Goal: Task Accomplishment & Management: Manage account settings

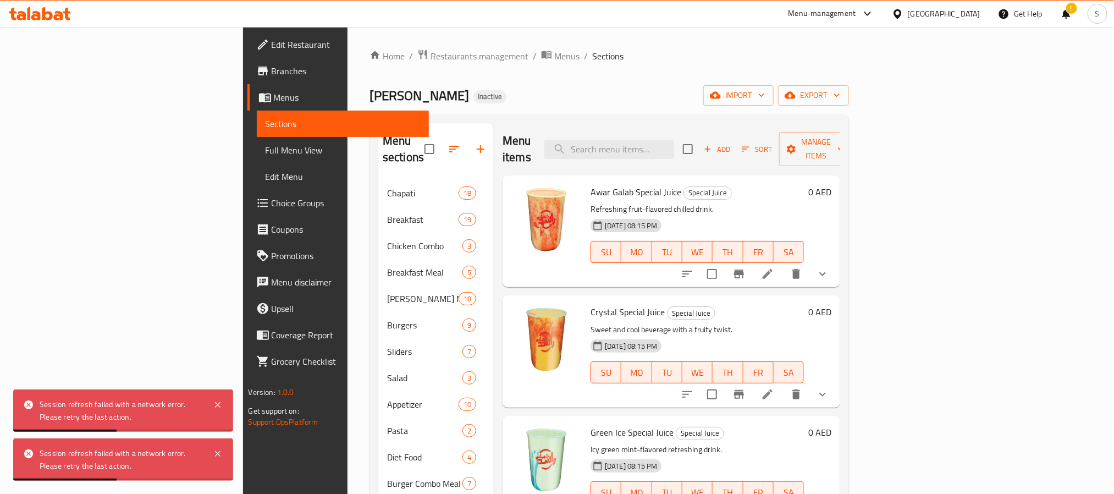
drag, startPoint x: 0, startPoint y: 0, endPoint x: 40, endPoint y: 8, distance: 41.0
click at [40, 8] on icon at bounding box center [40, 13] width 62 height 13
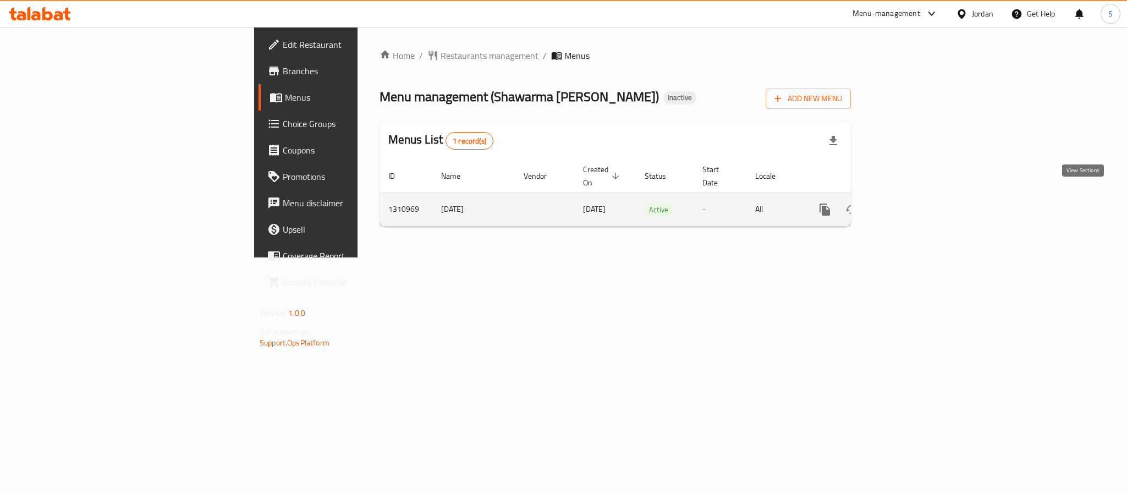
click at [911, 203] on icon "enhanced table" at bounding box center [903, 209] width 13 height 13
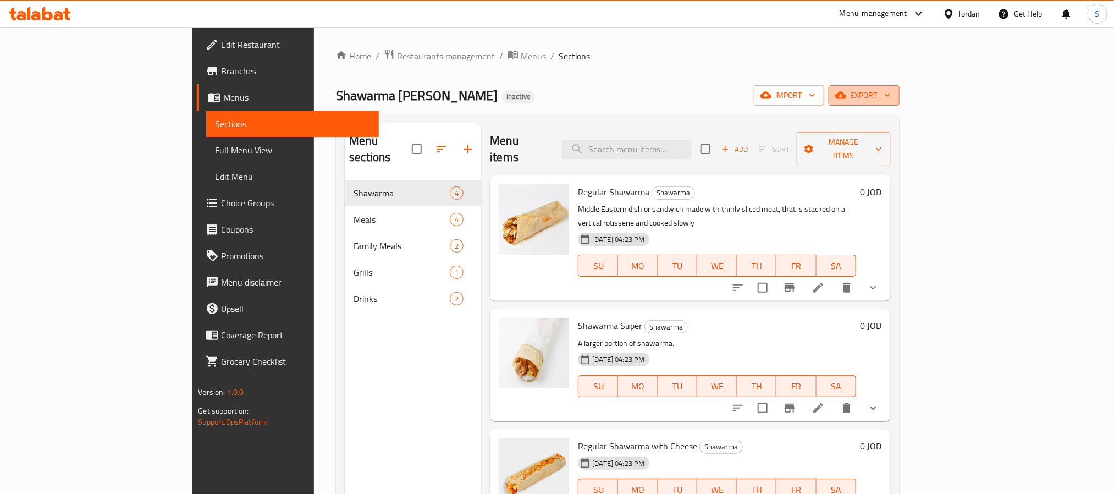
click at [891, 89] on span "export" at bounding box center [864, 96] width 53 height 14
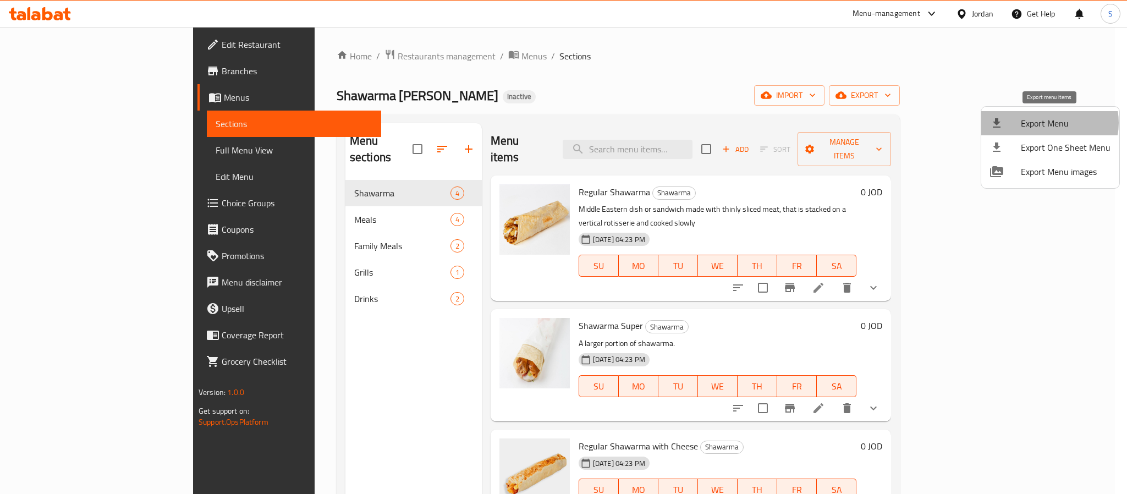
click at [1047, 123] on span "Export Menu" at bounding box center [1066, 123] width 90 height 13
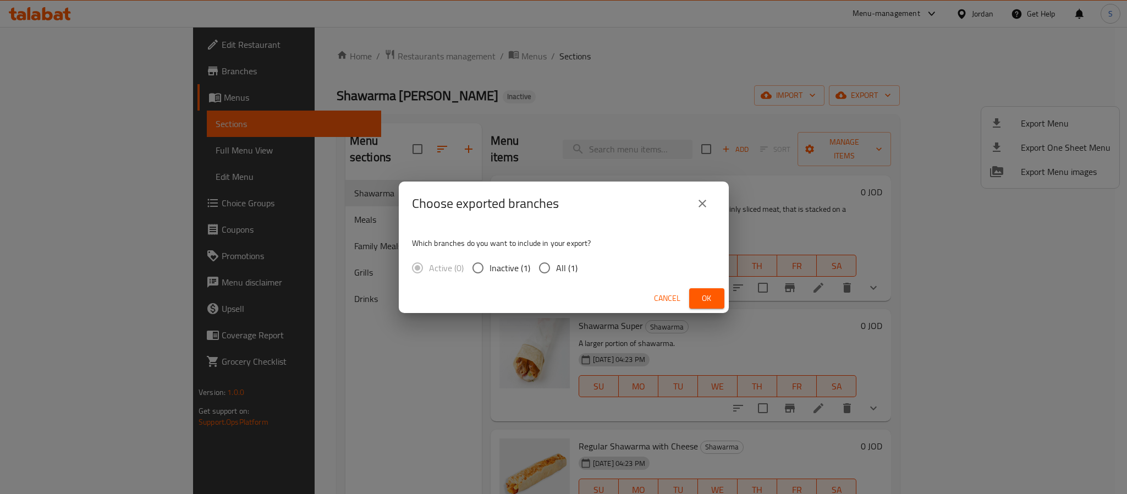
click at [575, 271] on span "All (1)" at bounding box center [566, 267] width 21 height 13
click at [556, 271] on input "All (1)" at bounding box center [544, 267] width 23 height 23
radio input "true"
click at [708, 297] on span "Ok" at bounding box center [707, 298] width 18 height 14
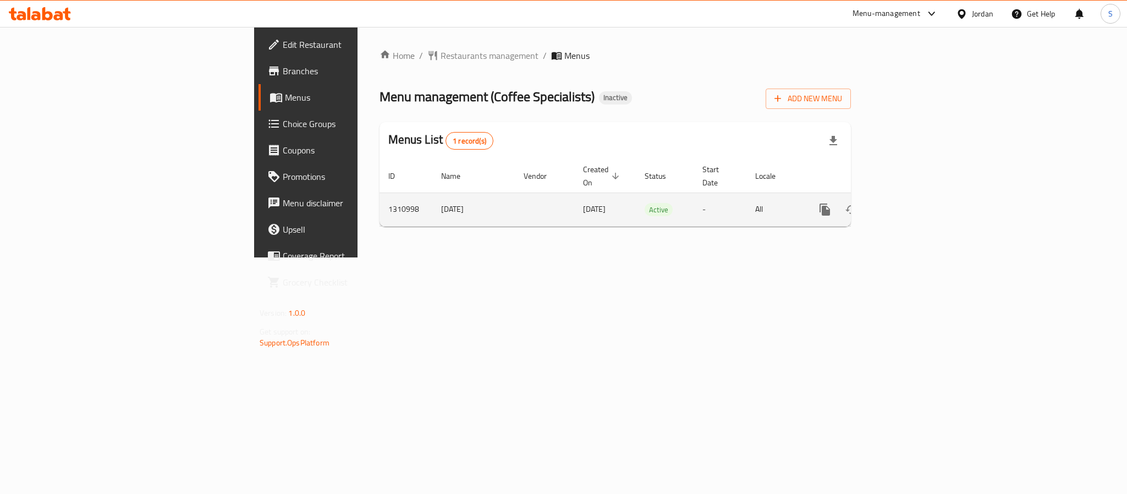
click at [911, 203] on icon "enhanced table" at bounding box center [903, 209] width 13 height 13
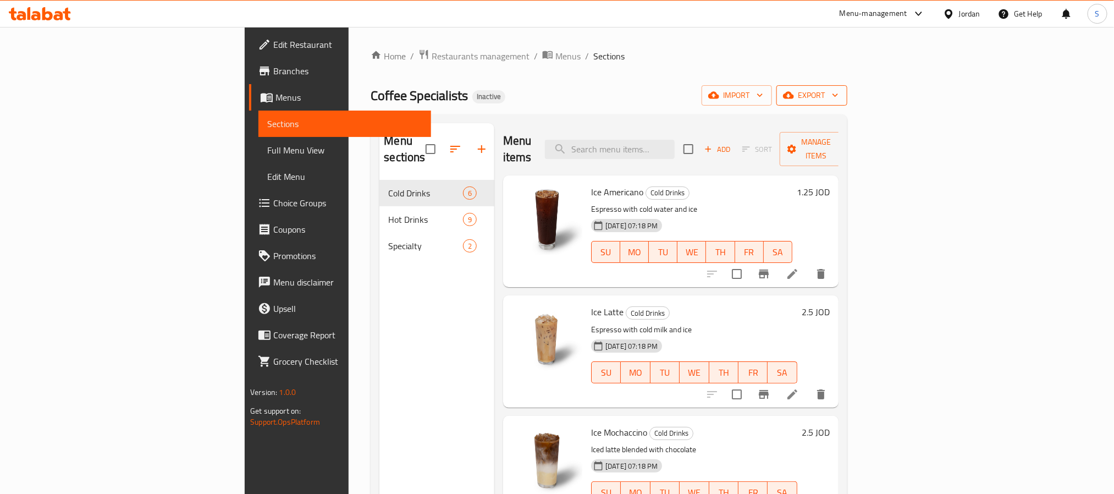
click at [839, 92] on span "export" at bounding box center [811, 96] width 53 height 14
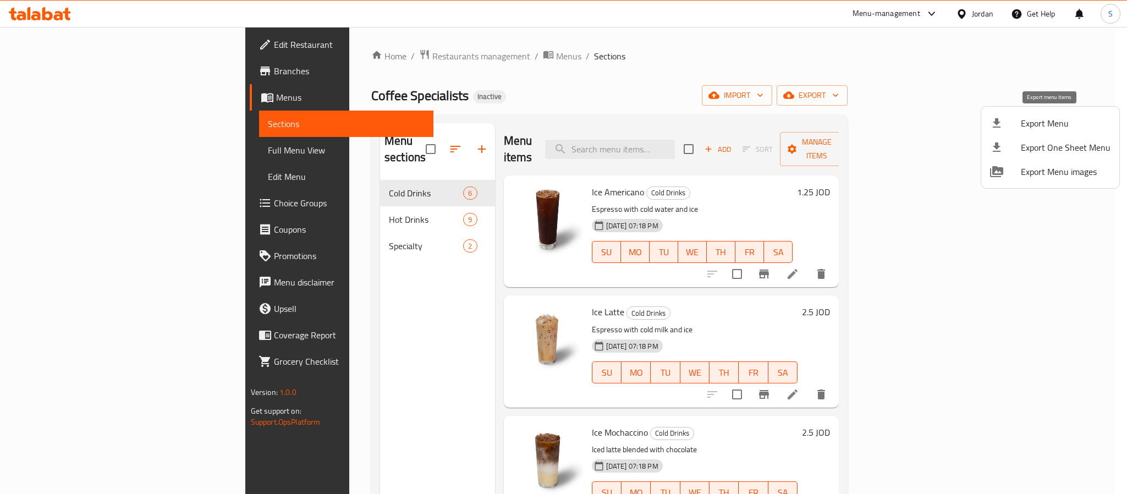
click at [1037, 120] on span "Export Menu" at bounding box center [1066, 123] width 90 height 13
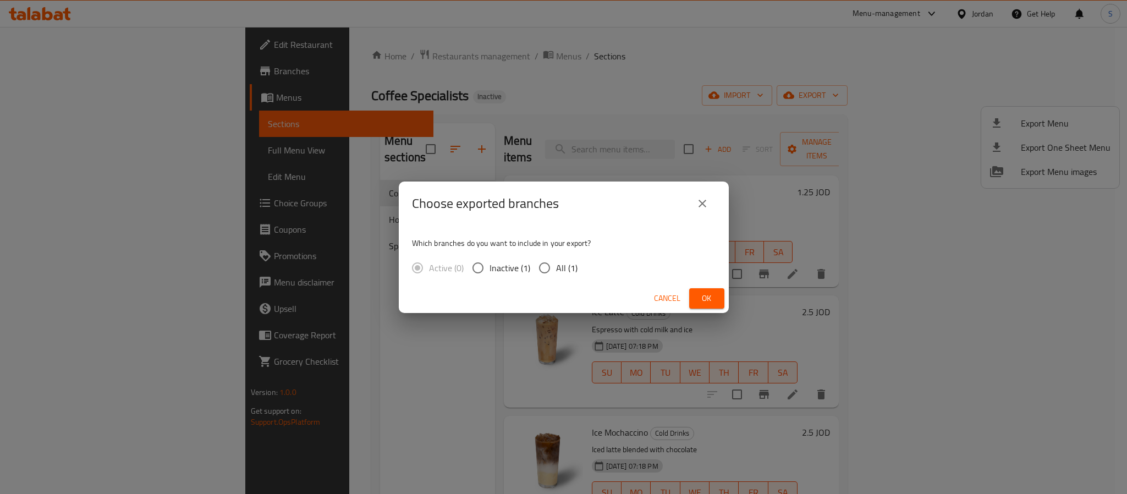
click at [554, 272] on input "All (1)" at bounding box center [544, 267] width 23 height 23
radio input "true"
click at [720, 301] on button "Ok" at bounding box center [706, 298] width 35 height 20
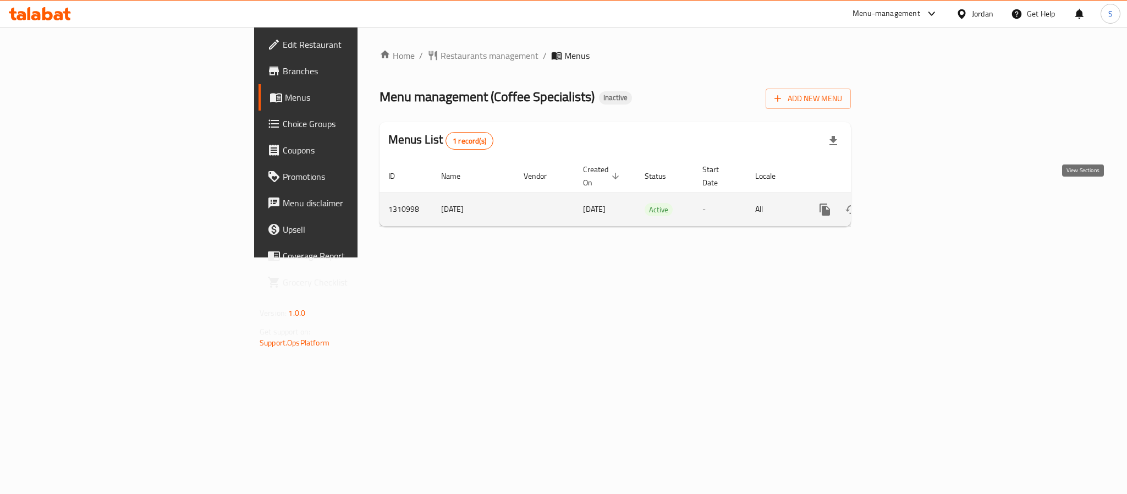
click at [917, 207] on link "enhanced table" at bounding box center [904, 209] width 26 height 26
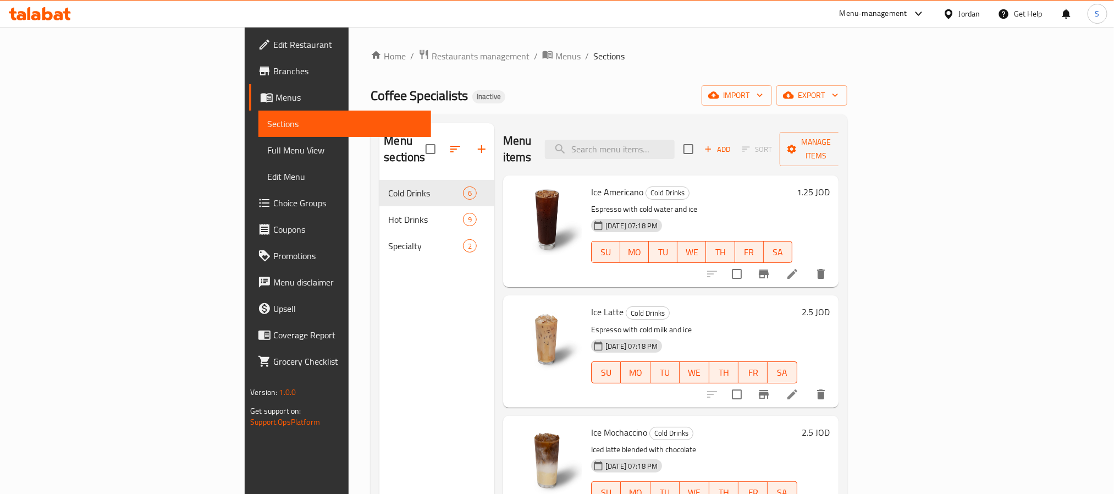
click at [954, 8] on div at bounding box center [951, 14] width 16 height 12
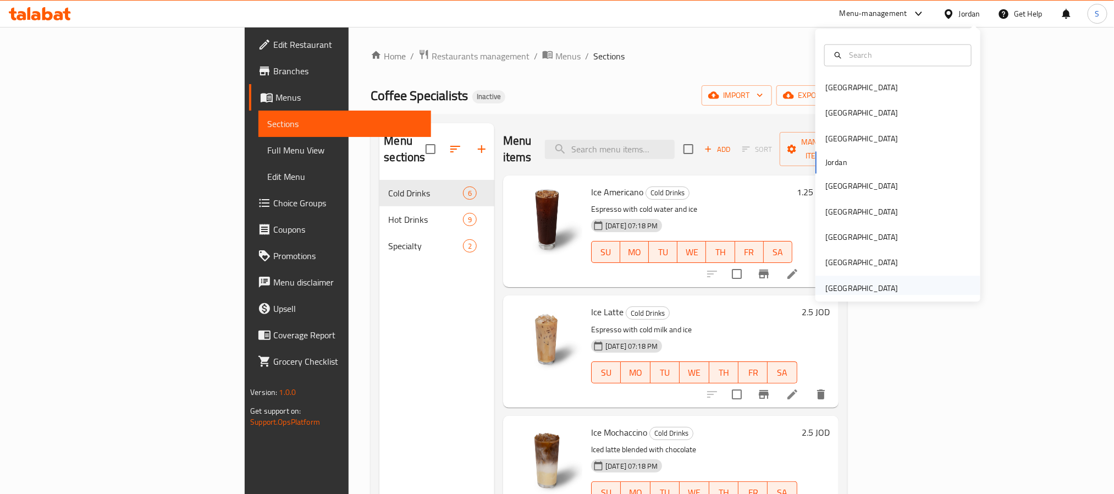
click at [853, 285] on div "United Arab Emirates" at bounding box center [861, 288] width 73 height 12
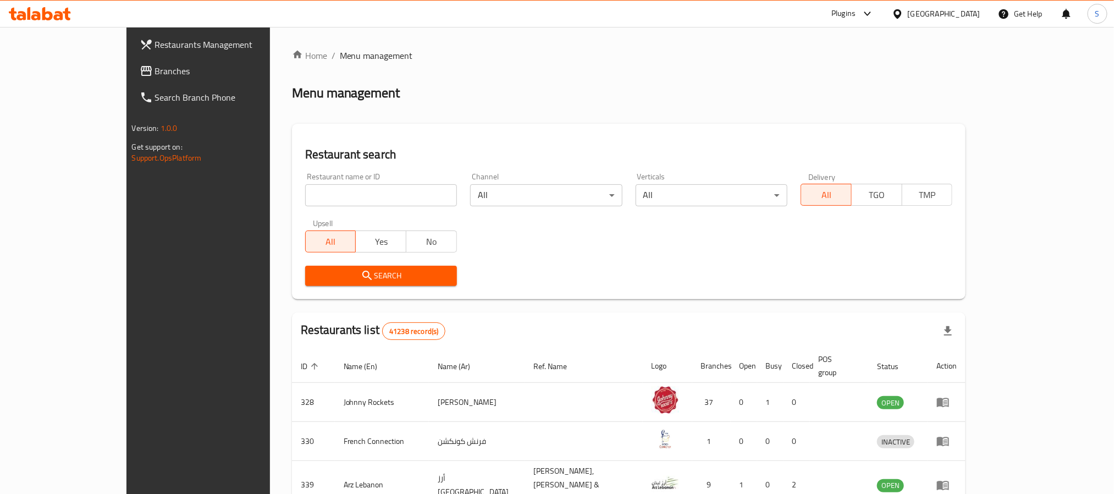
click at [155, 73] on span "Branches" at bounding box center [229, 70] width 148 height 13
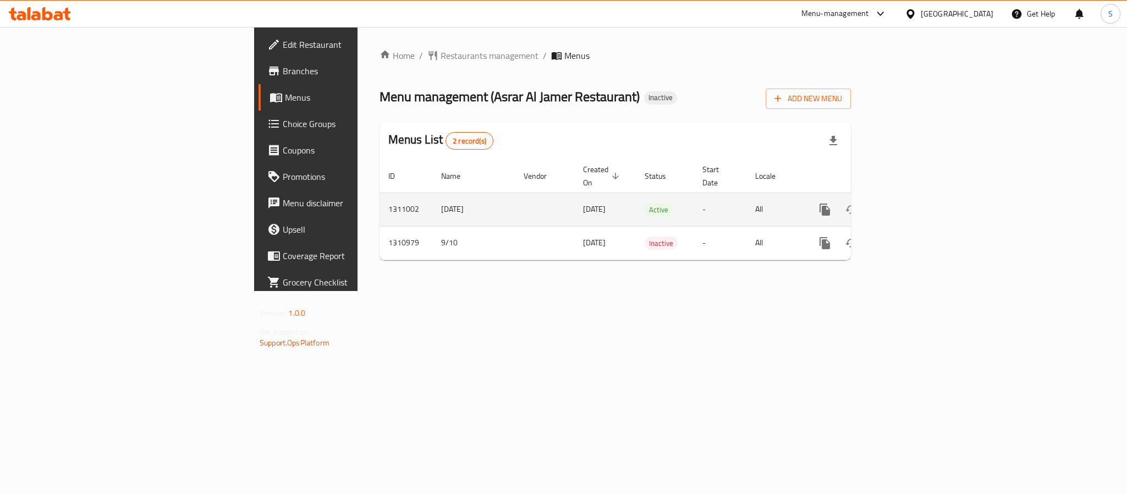
click at [917, 200] on link "enhanced table" at bounding box center [904, 209] width 26 height 26
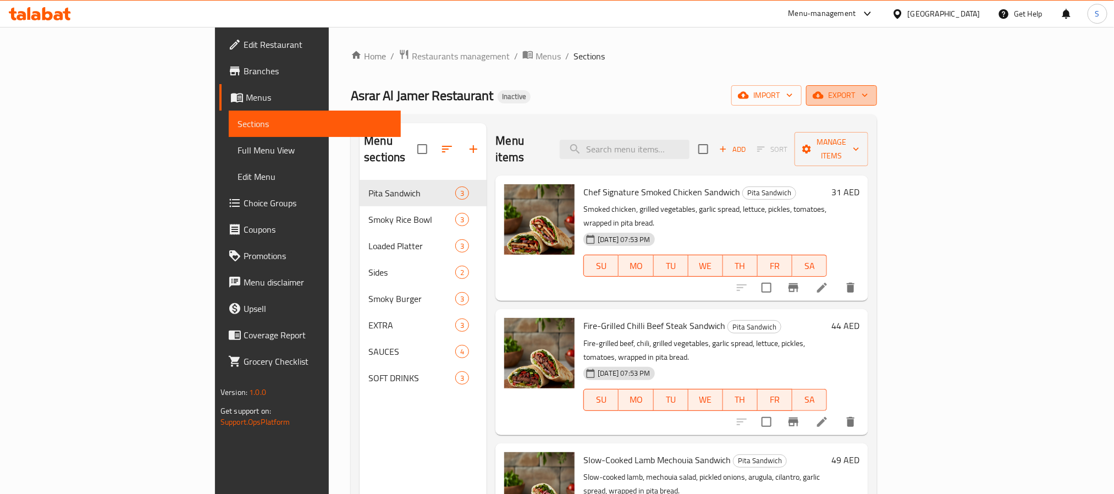
click at [868, 100] on span "export" at bounding box center [841, 96] width 53 height 14
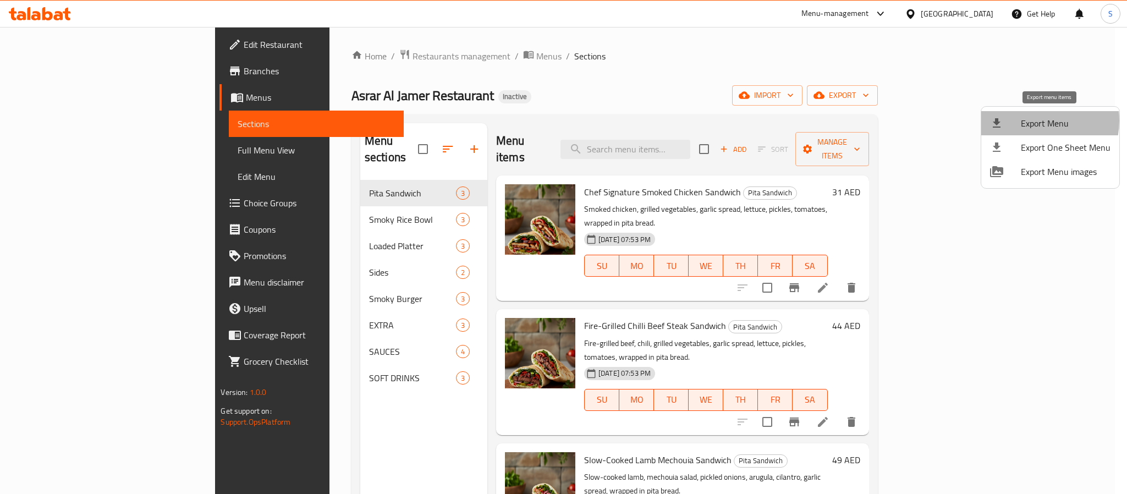
click at [1033, 120] on span "Export Menu" at bounding box center [1066, 123] width 90 height 13
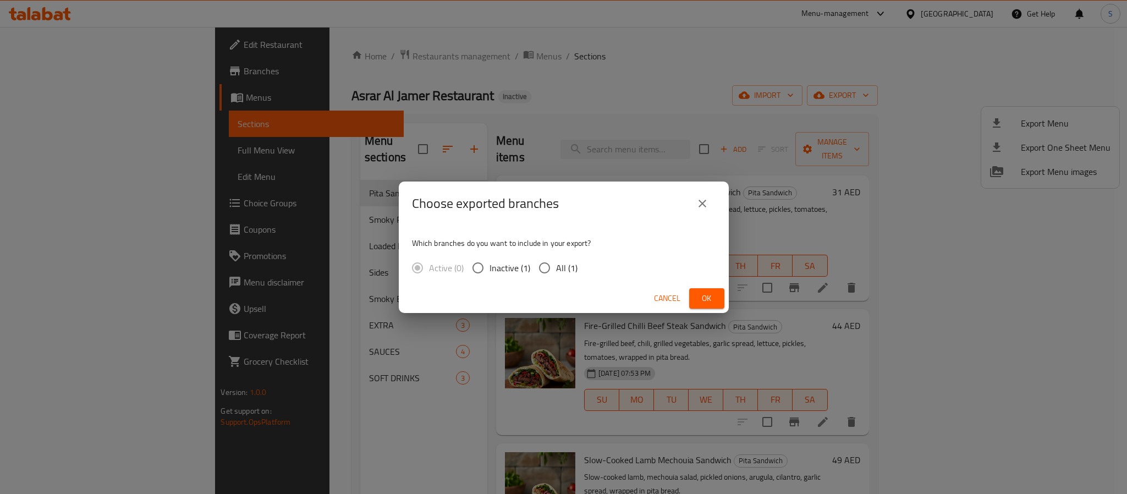
click at [557, 266] on span "All (1)" at bounding box center [566, 267] width 21 height 13
click at [556, 266] on input "All (1)" at bounding box center [544, 267] width 23 height 23
radio input "true"
click at [700, 294] on span "Ok" at bounding box center [707, 298] width 18 height 14
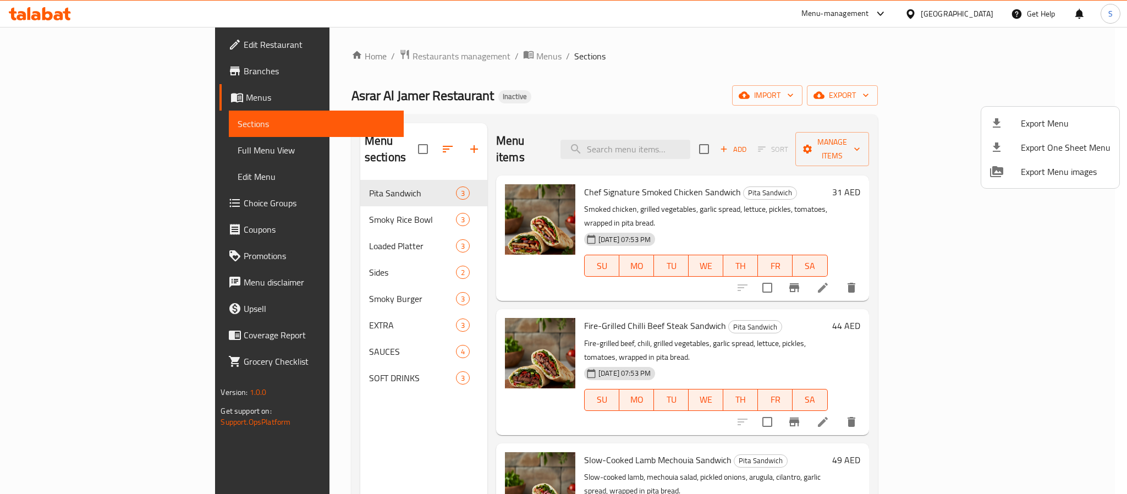
click at [718, 80] on div at bounding box center [563, 247] width 1127 height 494
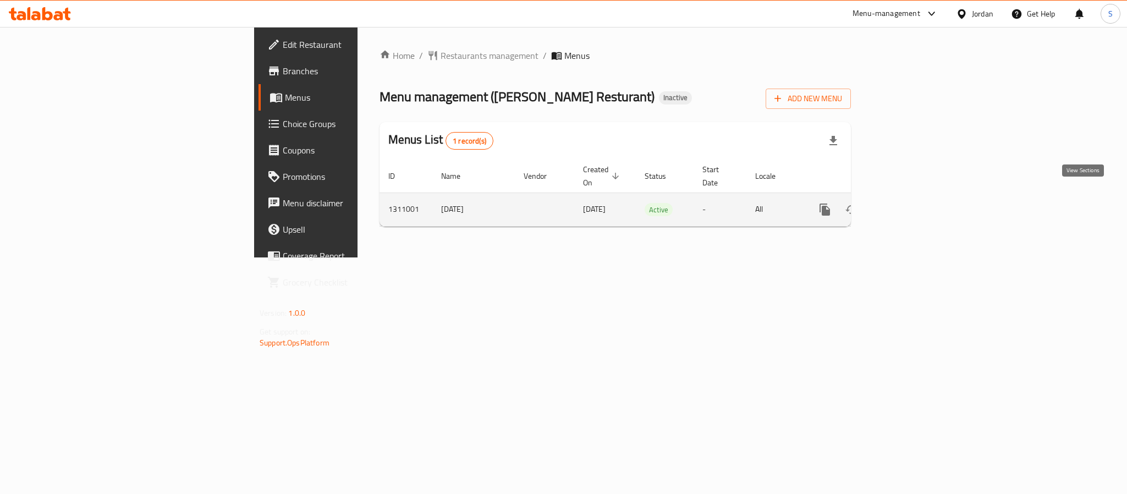
click at [909, 205] on icon "enhanced table" at bounding box center [904, 210] width 10 height 10
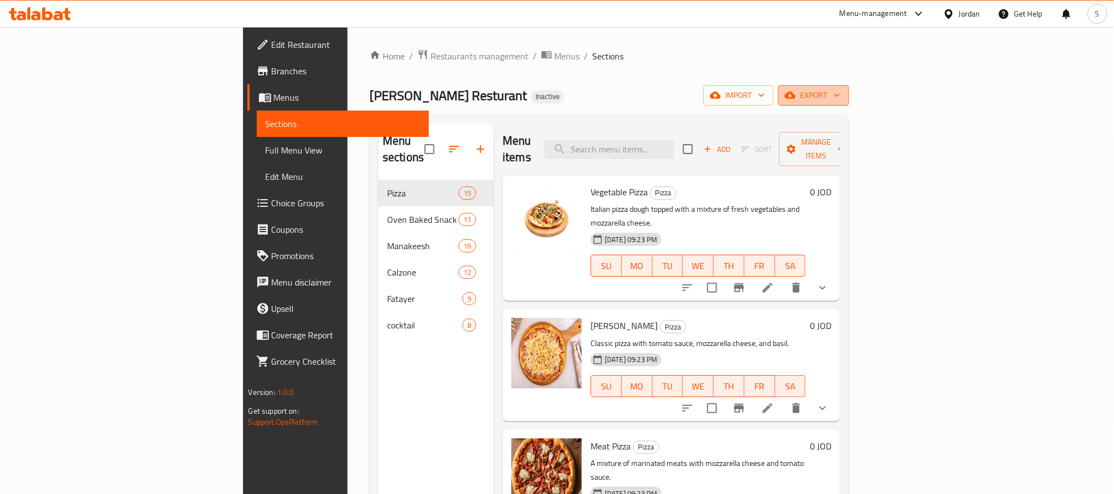
click at [840, 99] on span "export" at bounding box center [813, 96] width 53 height 14
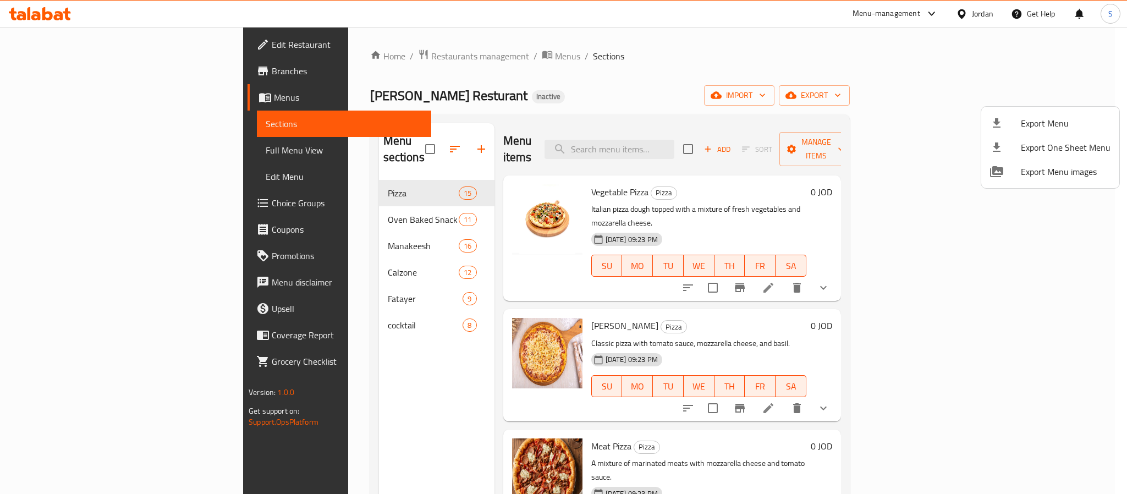
click at [1017, 129] on div at bounding box center [1005, 123] width 31 height 13
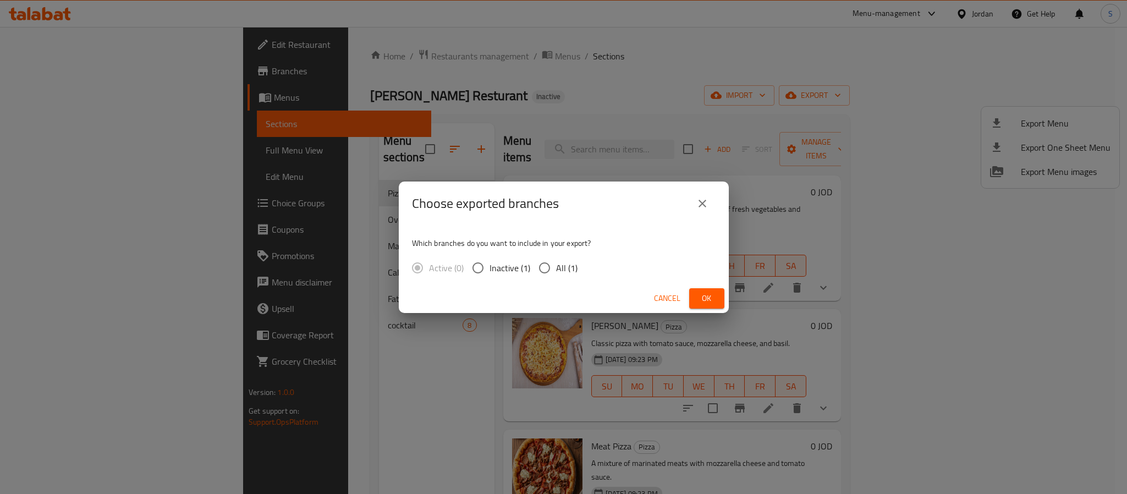
click at [566, 271] on span "All (1)" at bounding box center [566, 267] width 21 height 13
click at [556, 271] on input "All (1)" at bounding box center [544, 267] width 23 height 23
radio input "true"
click at [704, 299] on span "Ok" at bounding box center [707, 298] width 18 height 14
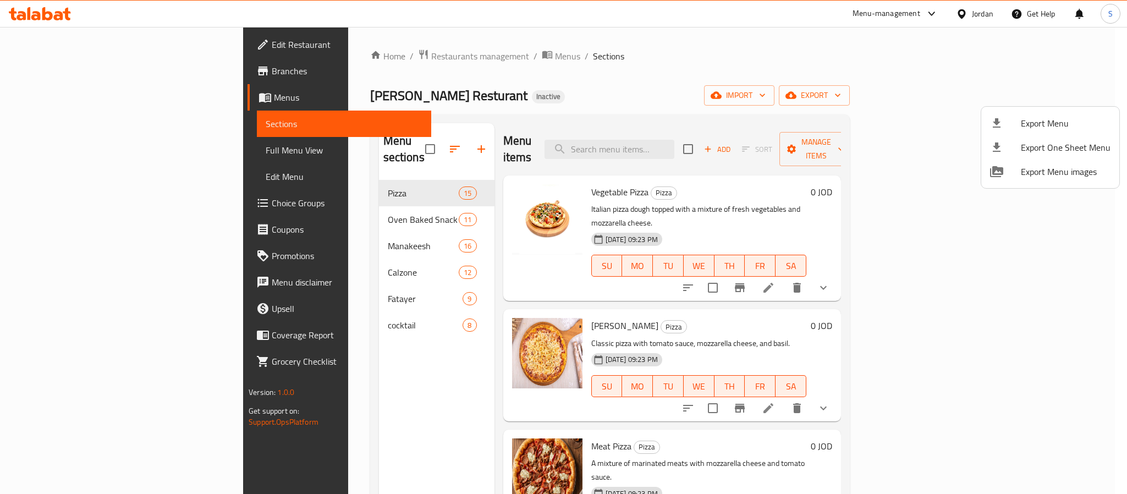
click at [544, 68] on div at bounding box center [563, 247] width 1127 height 494
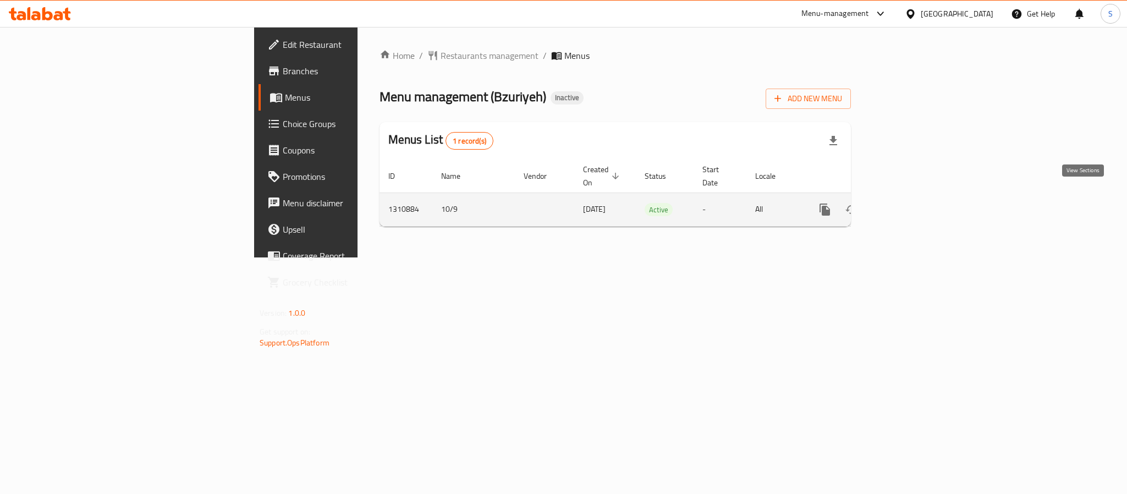
click at [911, 203] on icon "enhanced table" at bounding box center [903, 209] width 13 height 13
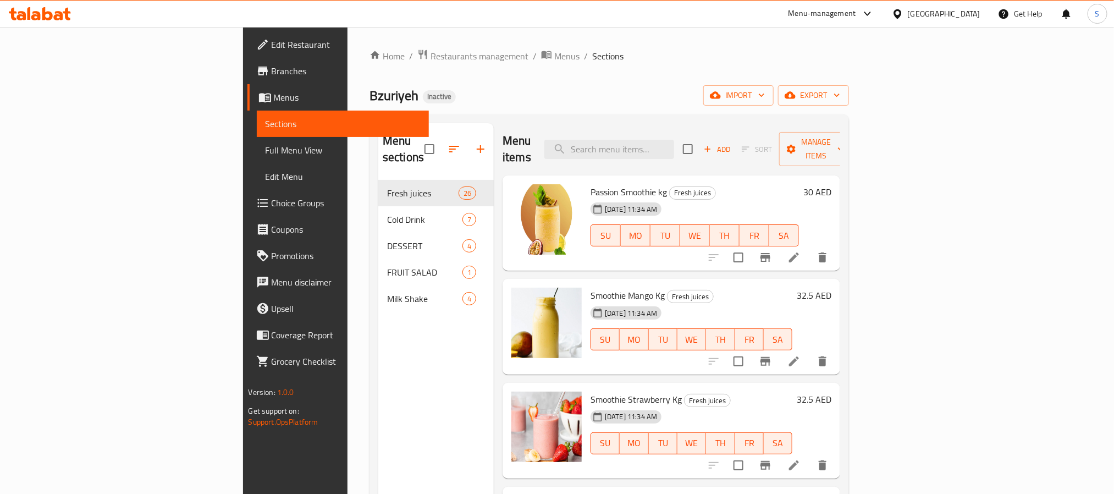
click at [520, 63] on ol "Home / Restaurants management / Menus / Sections" at bounding box center [610, 56] width 480 height 14
click at [840, 96] on span "export" at bounding box center [813, 96] width 53 height 14
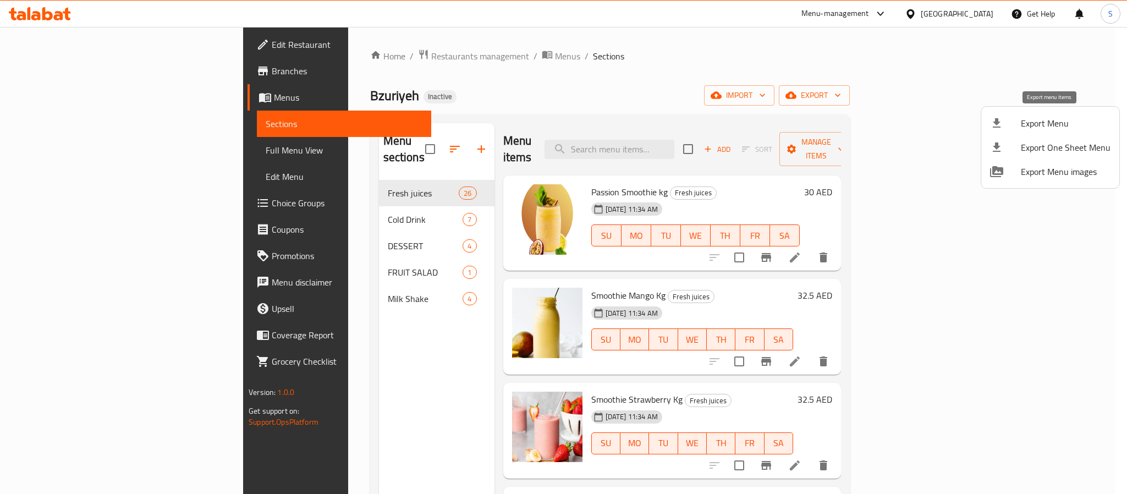
click at [1042, 120] on span "Export Menu" at bounding box center [1066, 123] width 90 height 13
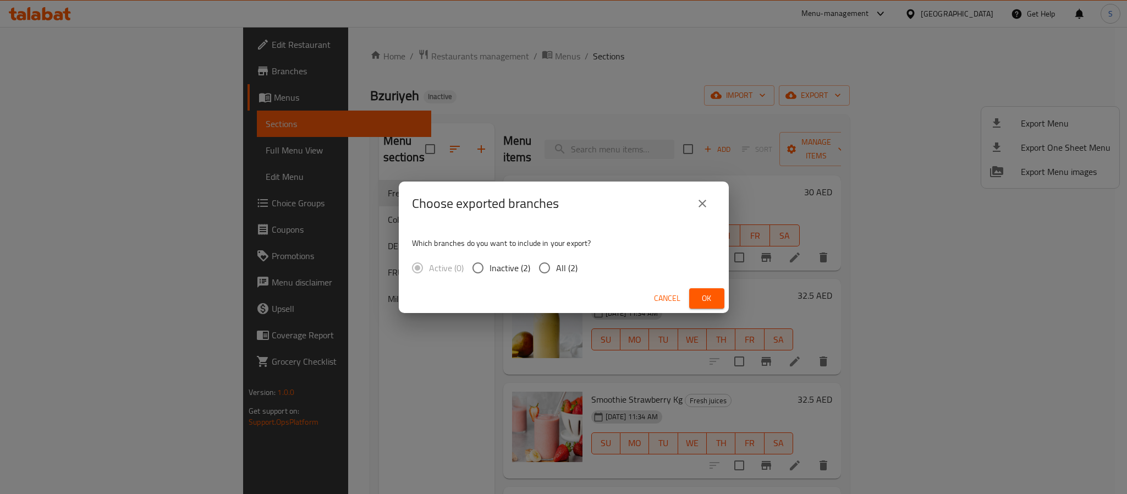
click at [571, 266] on span "All (2)" at bounding box center [566, 267] width 21 height 13
click at [556, 266] on input "All (2)" at bounding box center [544, 267] width 23 height 23
radio input "true"
click at [710, 302] on span "Ok" at bounding box center [707, 298] width 18 height 14
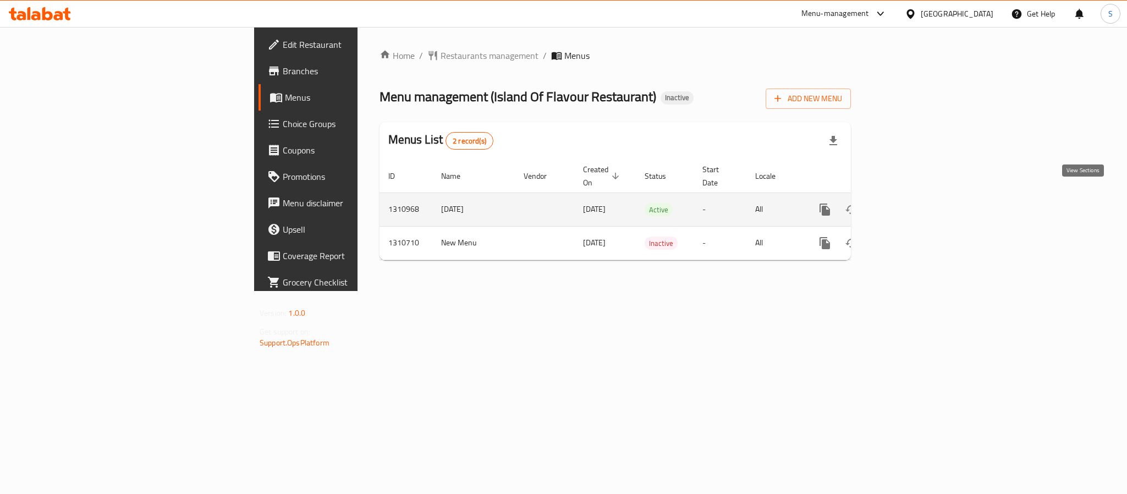
click at [911, 203] on icon "enhanced table" at bounding box center [903, 209] width 13 height 13
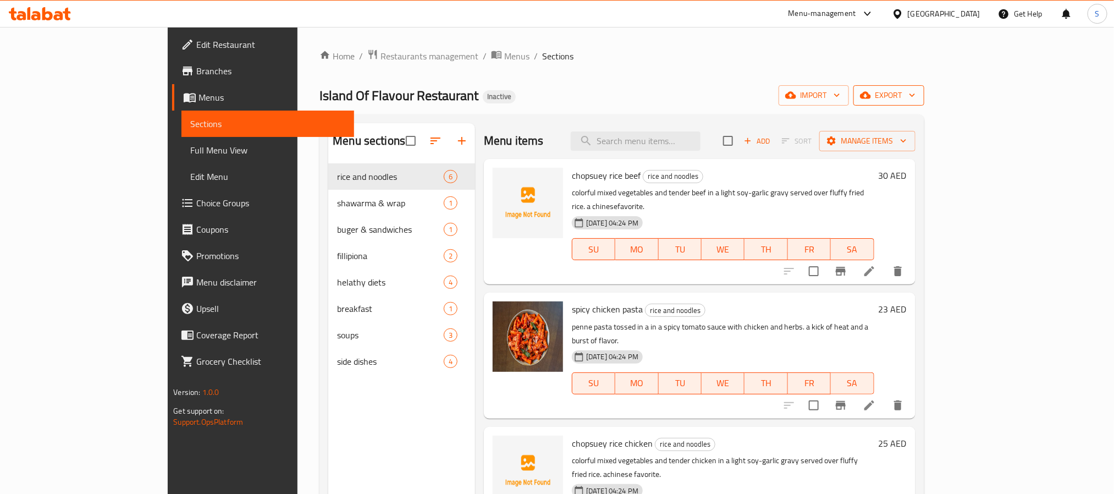
click at [916, 95] on span "export" at bounding box center [888, 96] width 53 height 14
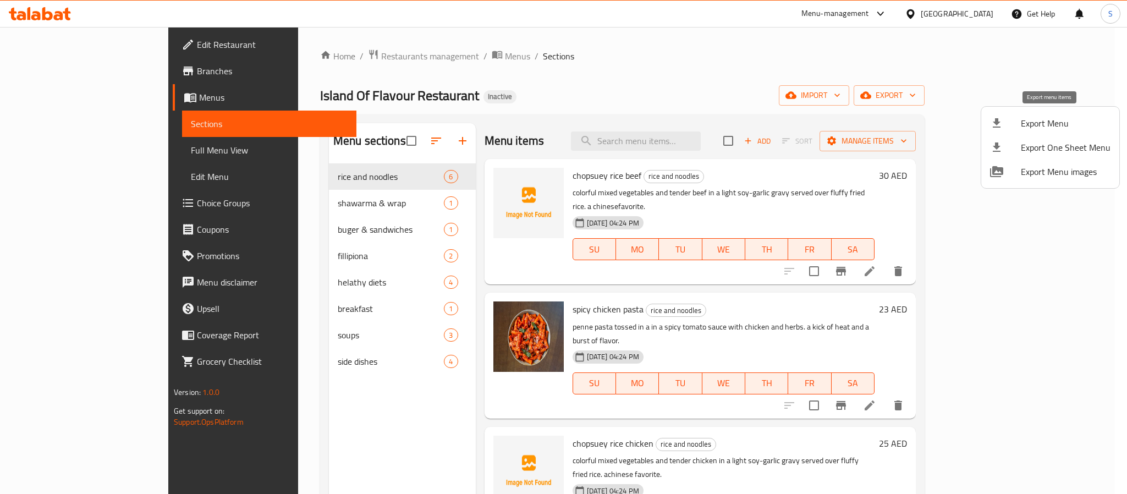
click at [1039, 117] on span "Export Menu" at bounding box center [1066, 123] width 90 height 13
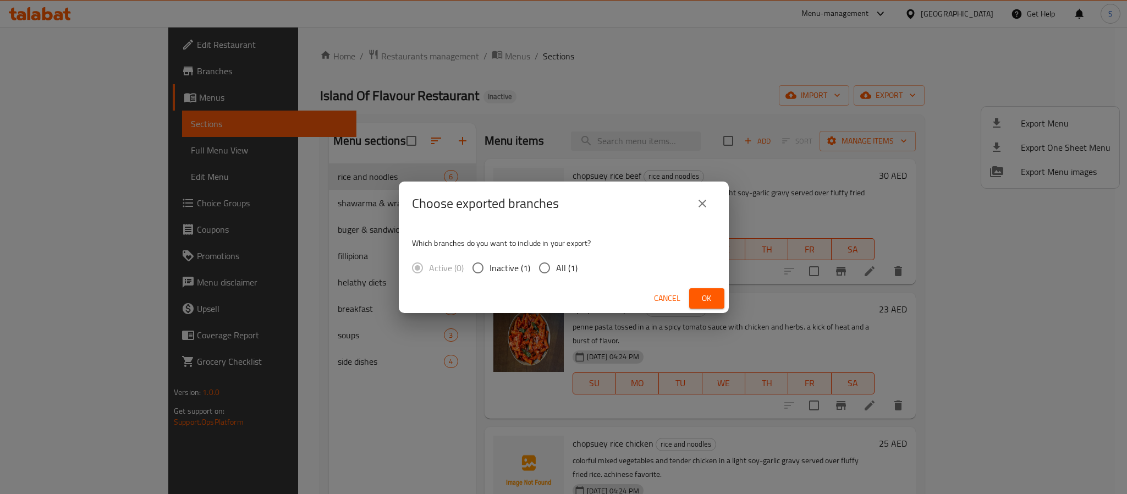
click at [571, 264] on span "All (1)" at bounding box center [566, 267] width 21 height 13
click at [556, 264] on input "All (1)" at bounding box center [544, 267] width 23 height 23
radio input "true"
click at [728, 299] on div "Choose exported branches Which branches do you want to include in your export? …" at bounding box center [563, 247] width 1127 height 494
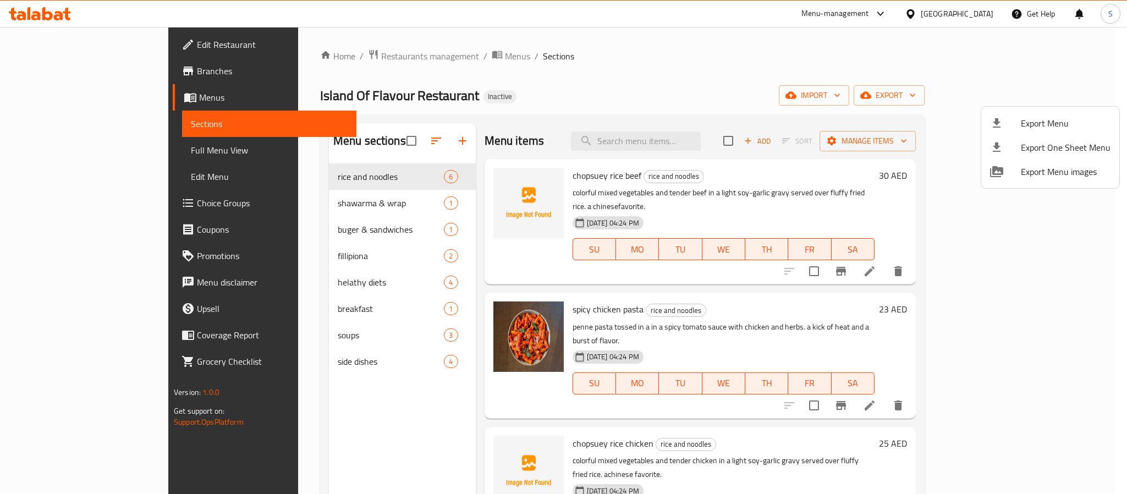
click at [714, 300] on div at bounding box center [563, 247] width 1127 height 494
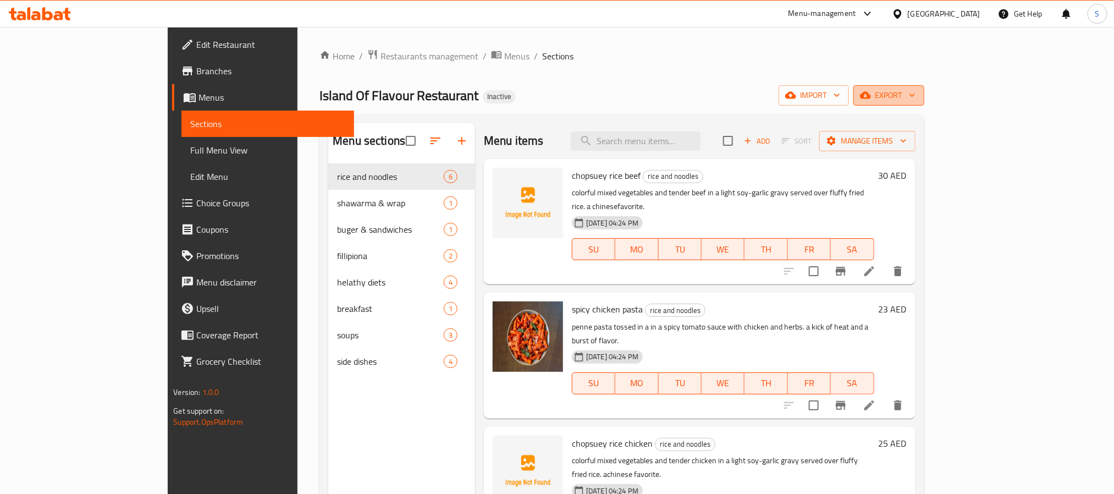
click at [916, 90] on span "export" at bounding box center [888, 96] width 53 height 14
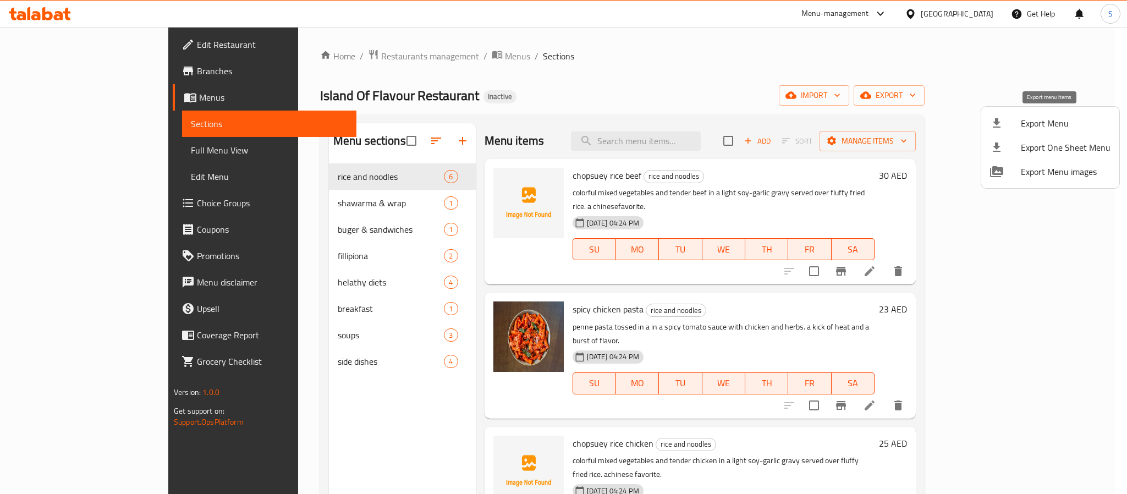
click at [1048, 117] on span "Export Menu" at bounding box center [1066, 123] width 90 height 13
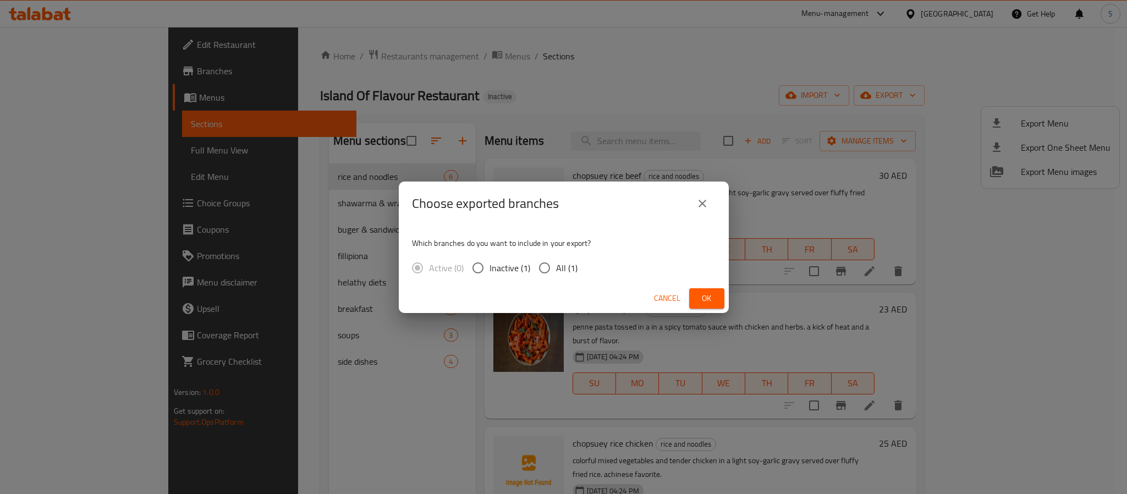
click at [550, 261] on input "All (1)" at bounding box center [544, 267] width 23 height 23
radio input "true"
click at [718, 293] on button "Ok" at bounding box center [706, 298] width 35 height 20
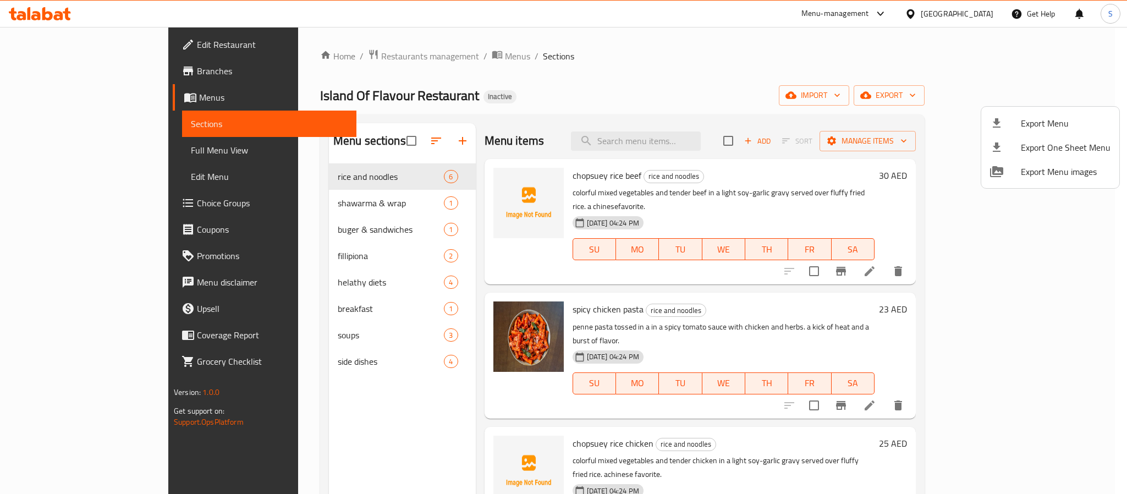
click at [857, 63] on div at bounding box center [563, 247] width 1127 height 494
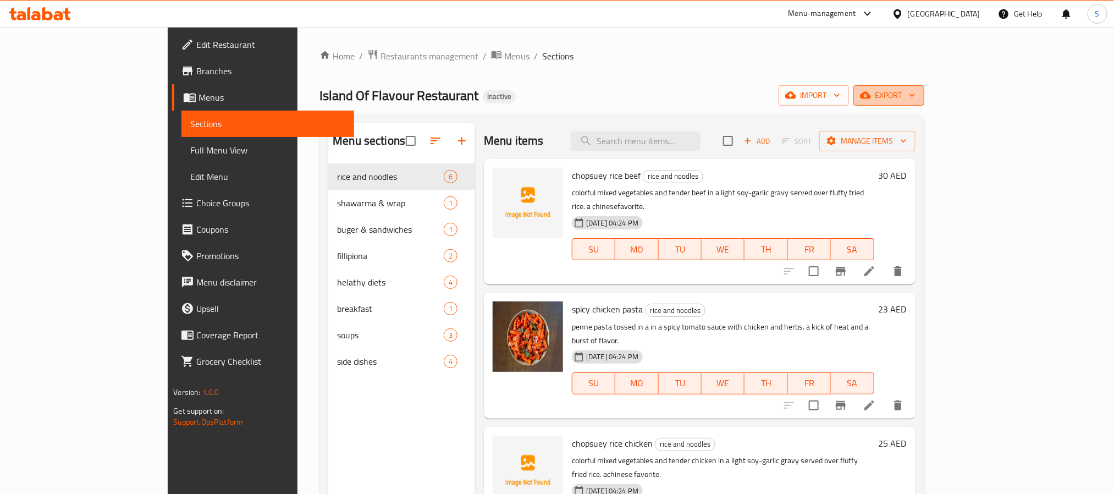
click at [916, 91] on span "export" at bounding box center [888, 96] width 53 height 14
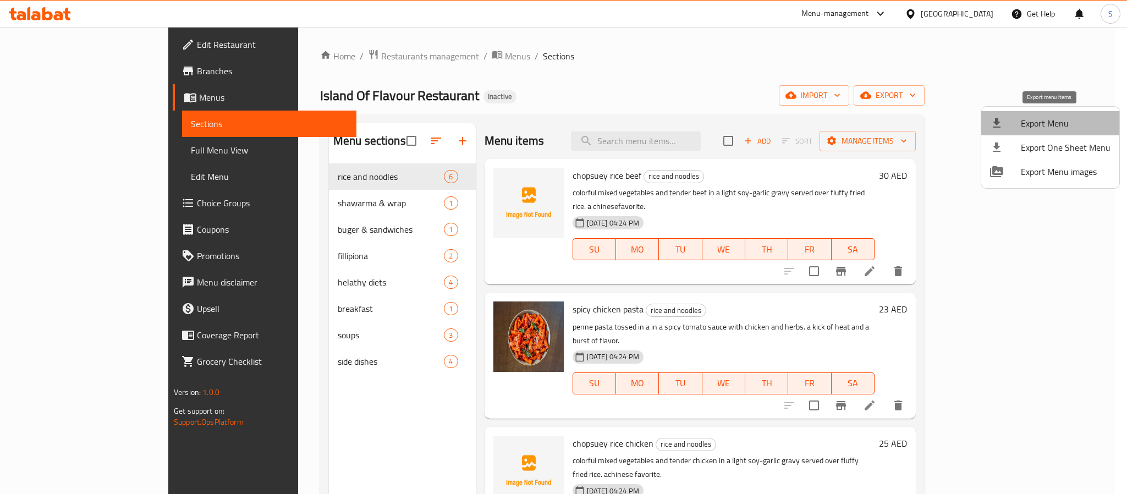
click at [1055, 121] on span "Export Menu" at bounding box center [1066, 123] width 90 height 13
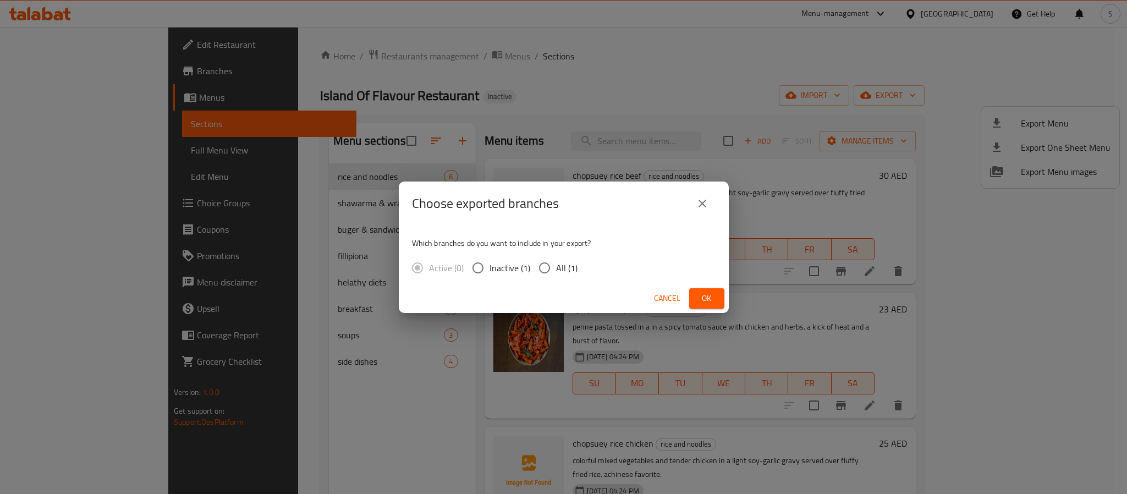
click at [545, 271] on input "All (1)" at bounding box center [544, 267] width 23 height 23
radio input "true"
click at [609, 117] on div "Choose exported branches Which branches do you want to include in your export? …" at bounding box center [563, 247] width 1127 height 494
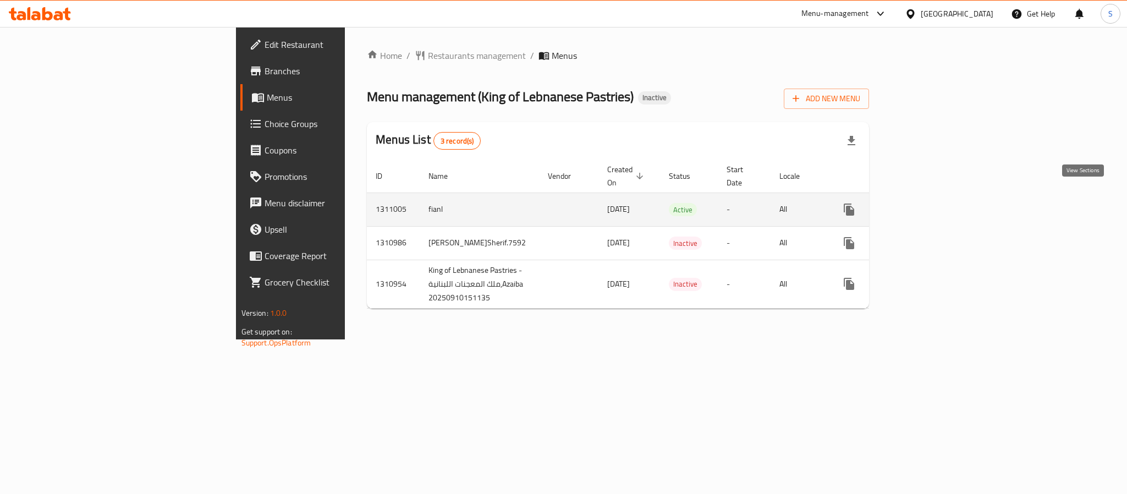
click at [941, 205] on link "enhanced table" at bounding box center [928, 209] width 26 height 26
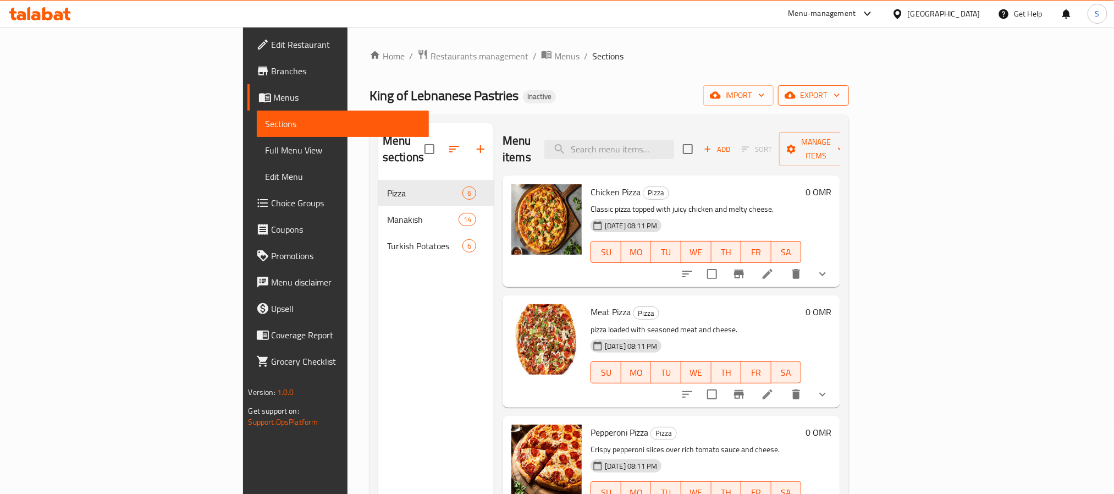
click at [849, 104] on button "export" at bounding box center [813, 95] width 71 height 20
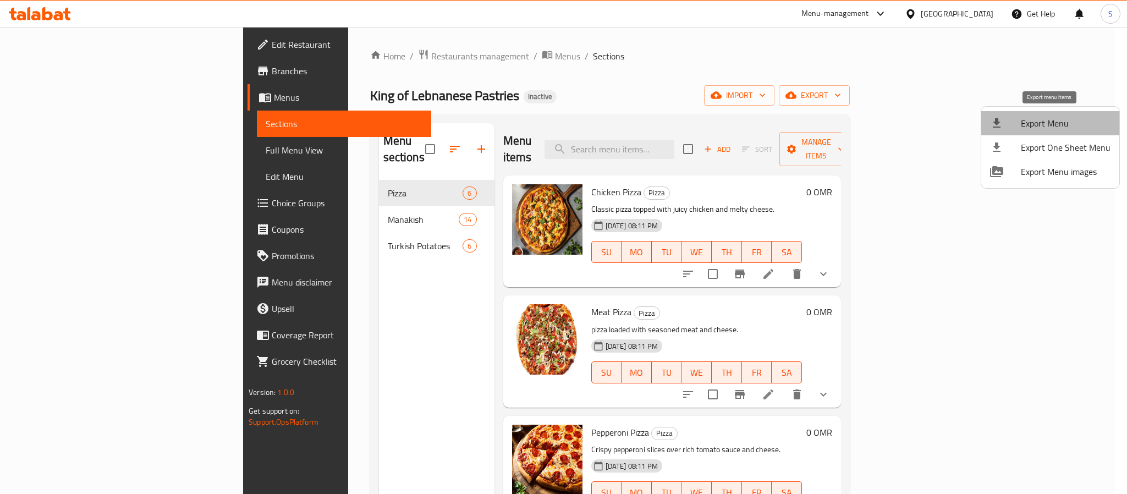
click at [1053, 117] on span "Export Menu" at bounding box center [1066, 123] width 90 height 13
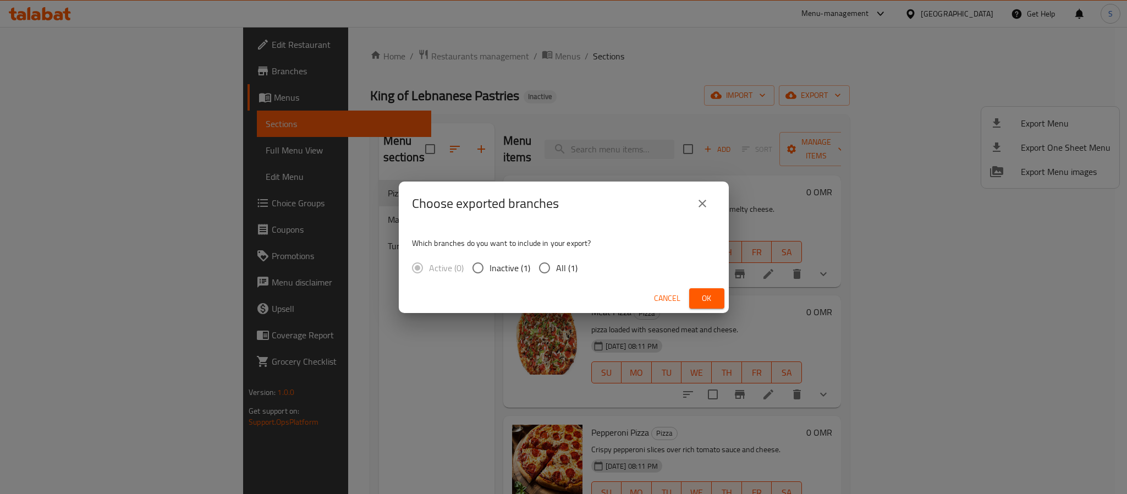
click at [553, 274] on input "All (1)" at bounding box center [544, 267] width 23 height 23
radio input "true"
click at [718, 302] on button "Ok" at bounding box center [706, 298] width 35 height 20
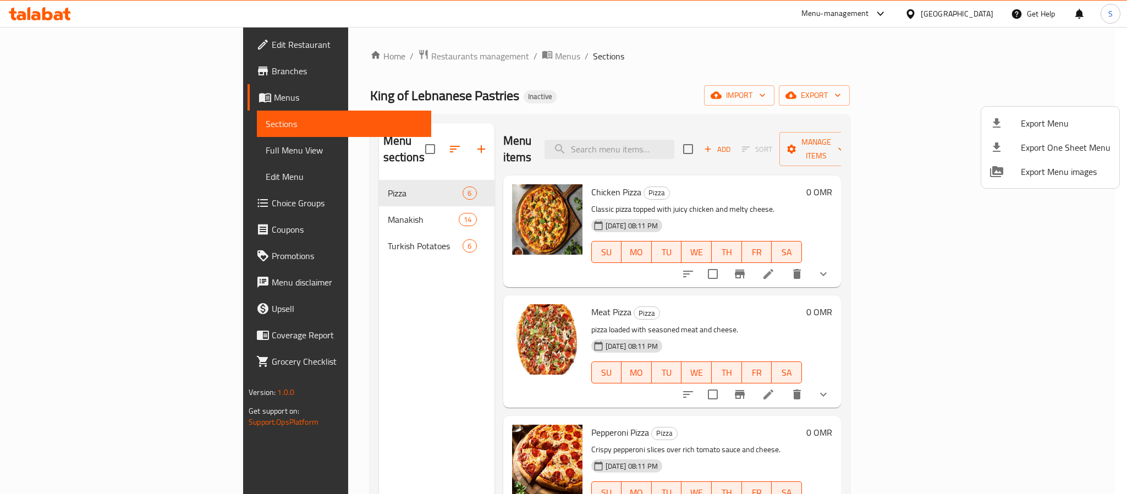
click at [490, 68] on div at bounding box center [563, 247] width 1127 height 494
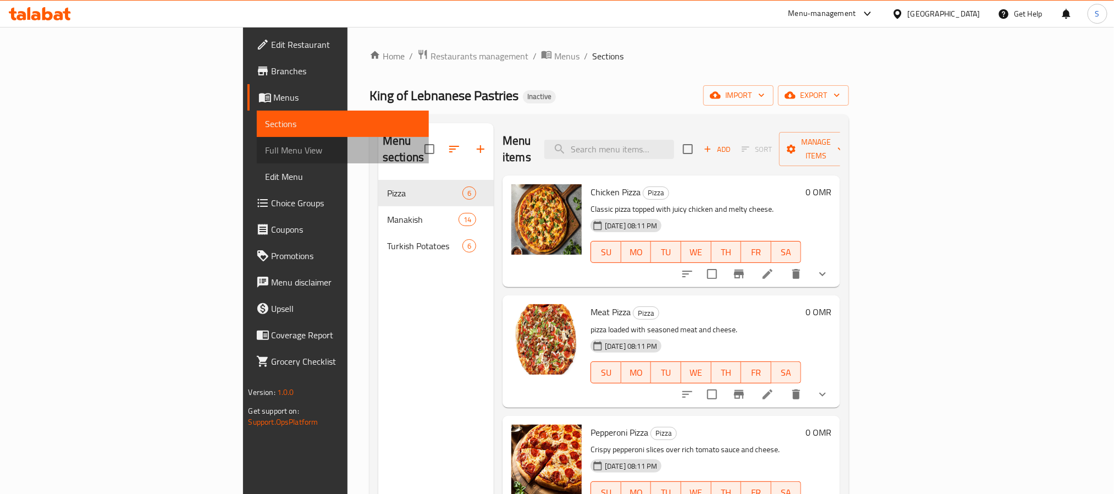
click at [266, 147] on span "Full Menu View" at bounding box center [343, 150] width 155 height 13
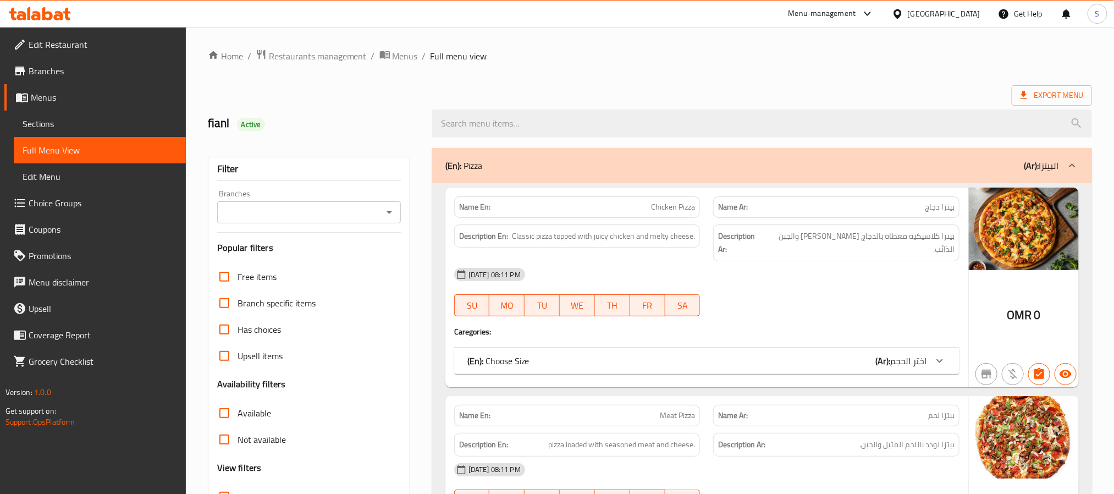
scroll to position [165, 0]
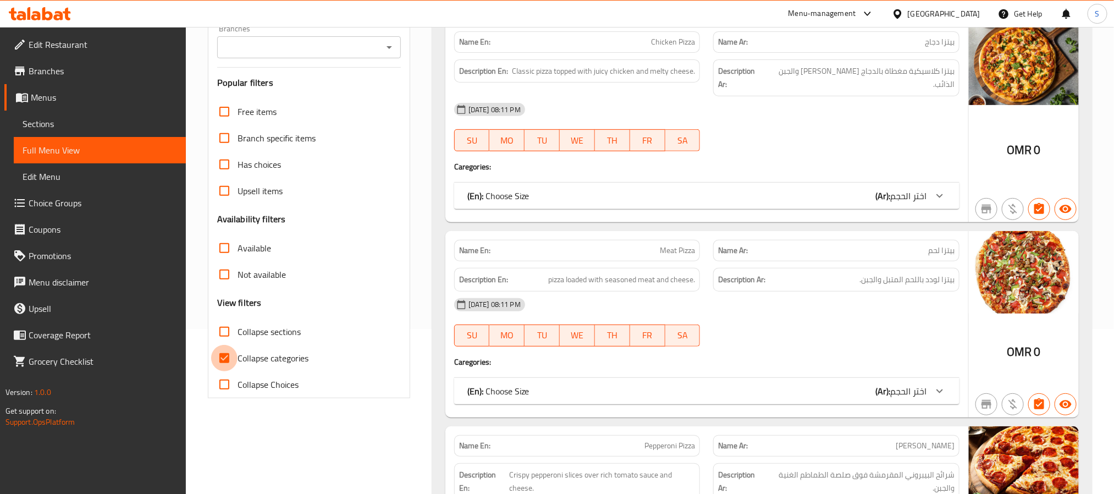
click at [220, 359] on input "Collapse categories" at bounding box center [224, 358] width 26 height 26
checkbox input "false"
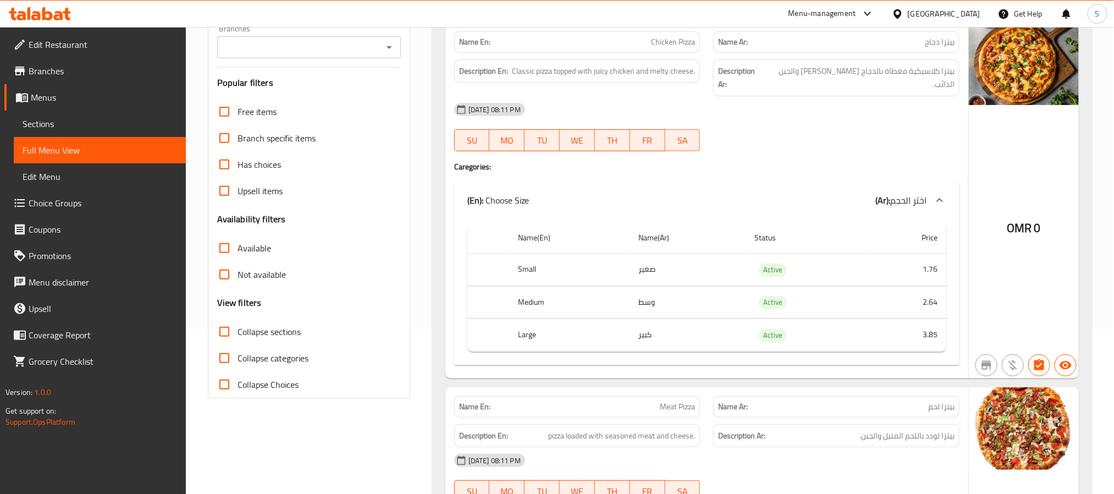
scroll to position [2167, 0]
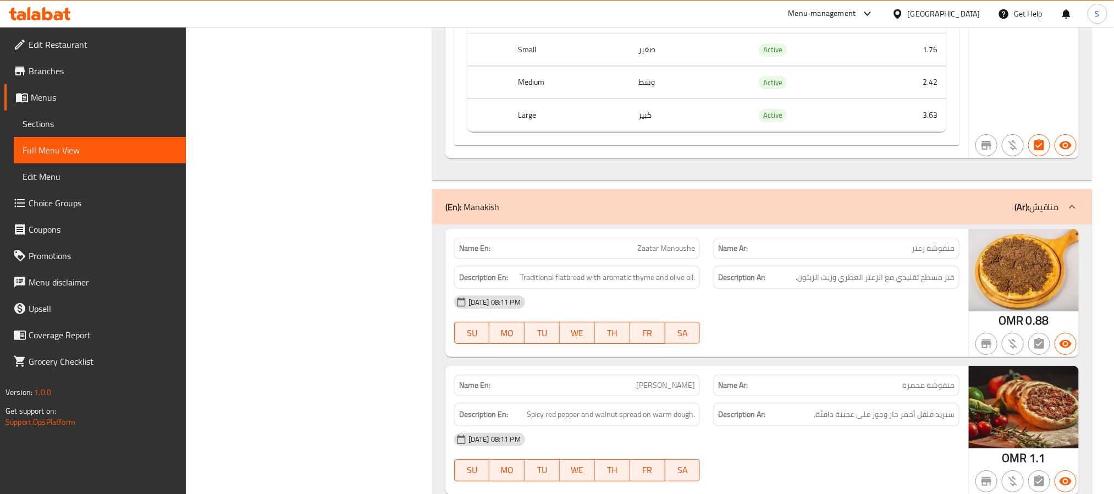
drag, startPoint x: 830, startPoint y: 344, endPoint x: 979, endPoint y: 2, distance: 372.4
click at [830, 340] on div at bounding box center [837, 343] width 260 height 13
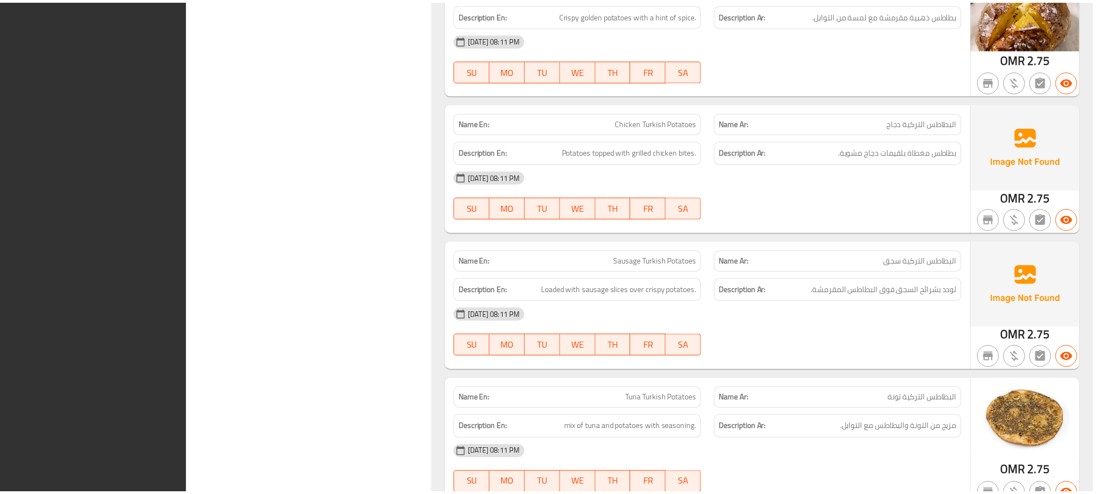
scroll to position [4943, 0]
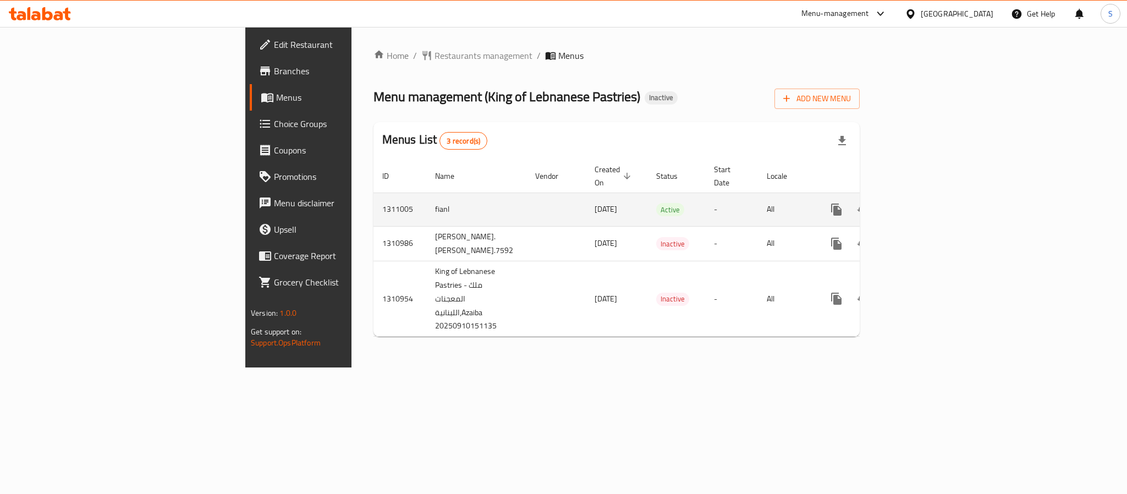
click at [922, 203] on icon "enhanced table" at bounding box center [915, 209] width 13 height 13
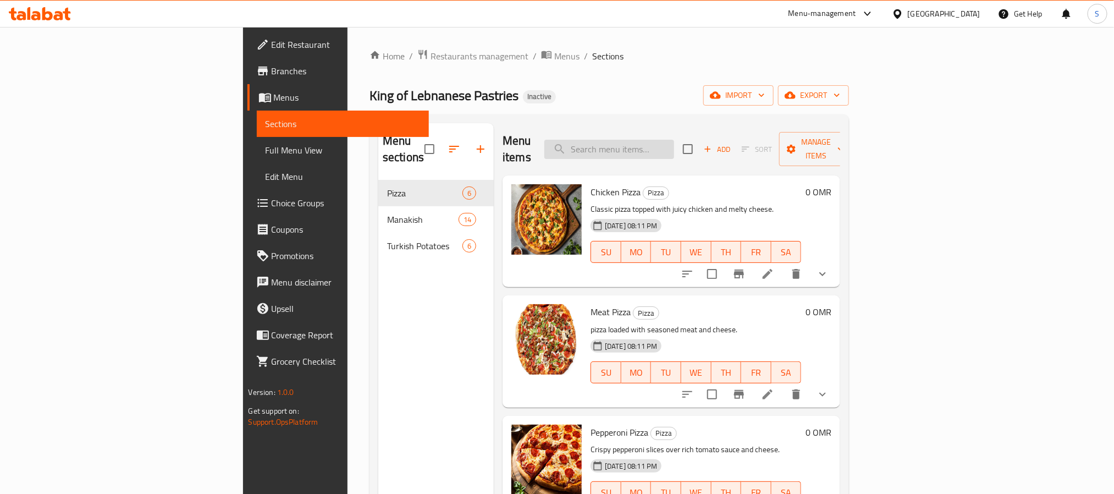
click at [674, 150] on input "search" at bounding box center [609, 149] width 130 height 19
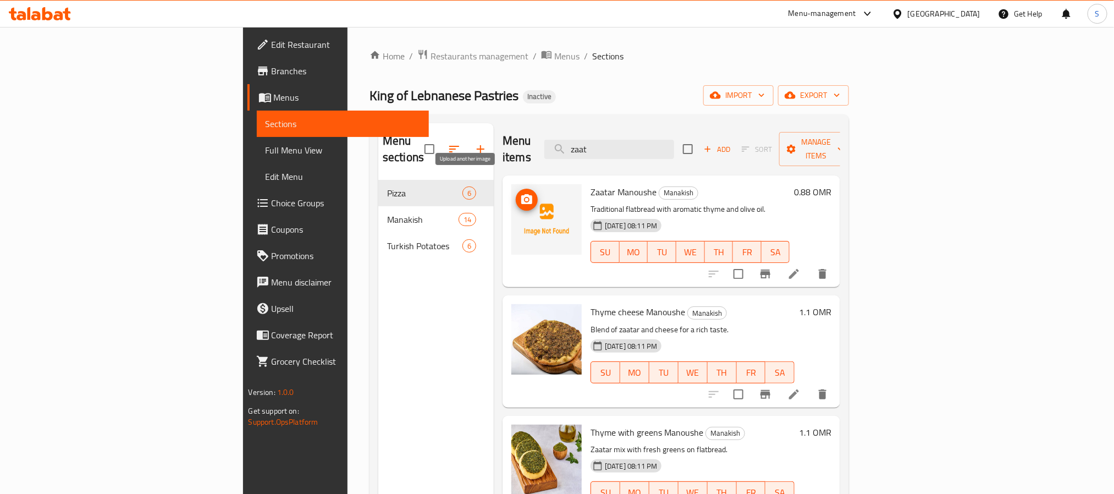
type input "zaat"
click at [521, 194] on icon "upload picture" at bounding box center [526, 199] width 11 height 10
click at [591, 184] on span "Zaatar Manoushe" at bounding box center [624, 192] width 66 height 16
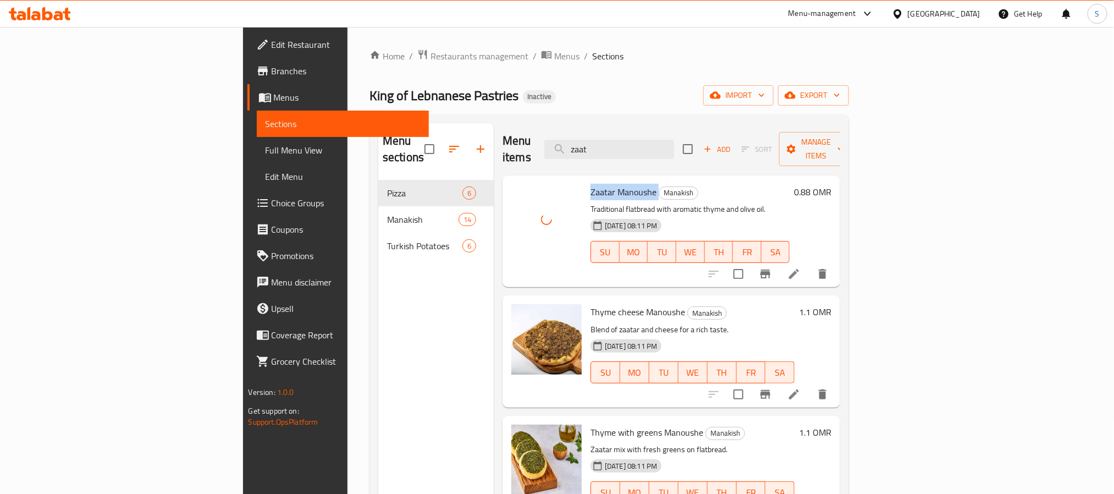
copy h6 "Zaatar Manoushe"
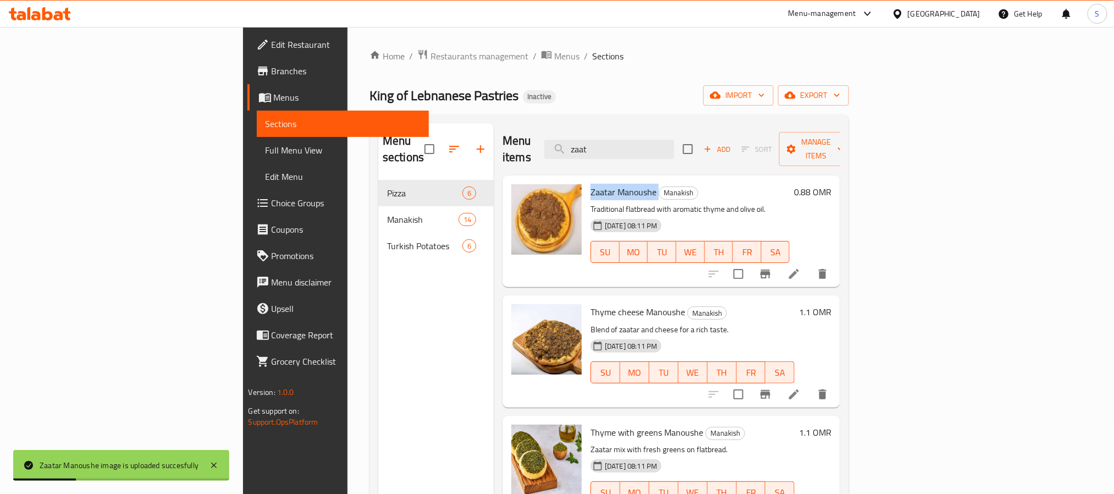
click at [591, 184] on span "Zaatar Manoushe" at bounding box center [624, 192] width 66 height 16
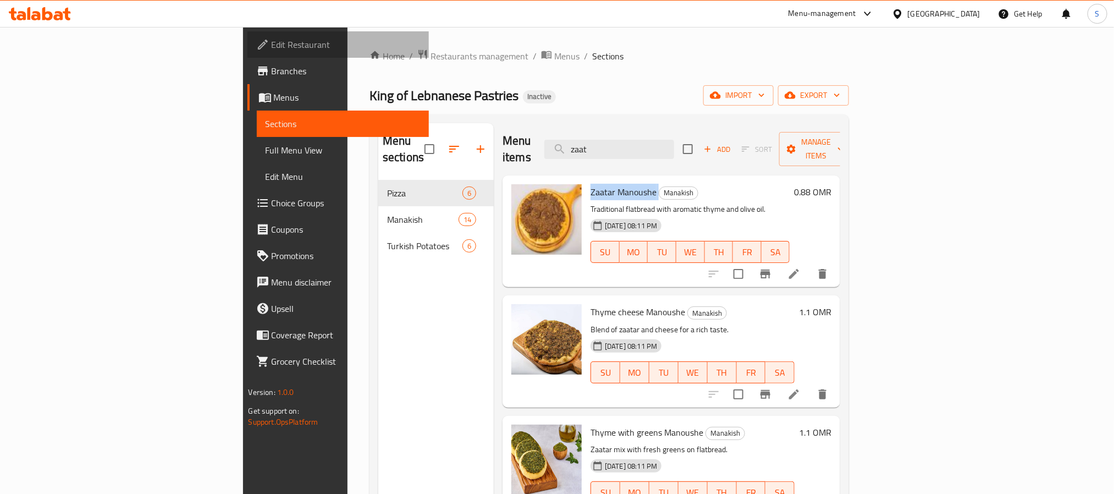
click at [272, 48] on span "Edit Restaurant" at bounding box center [346, 44] width 148 height 13
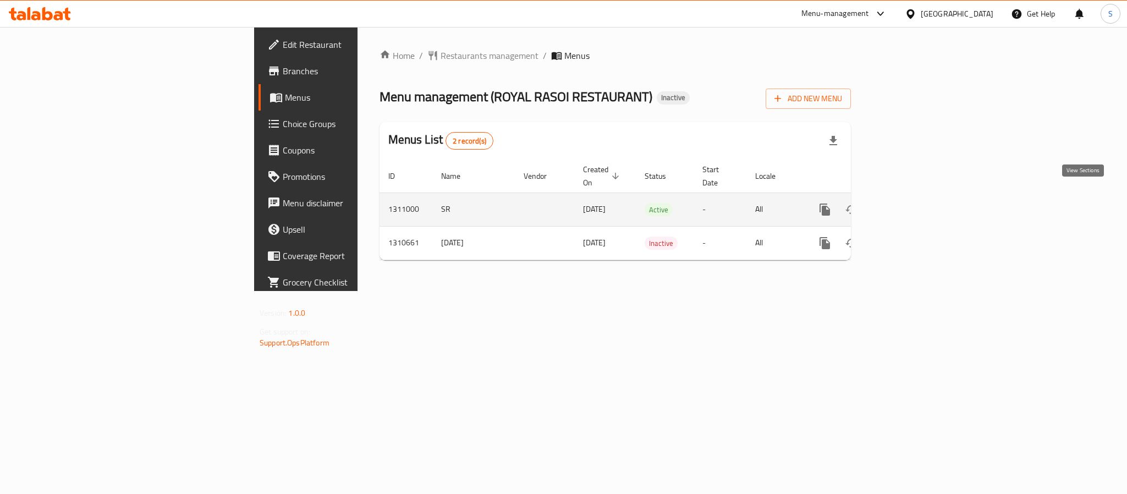
click at [917, 196] on link "enhanced table" at bounding box center [904, 209] width 26 height 26
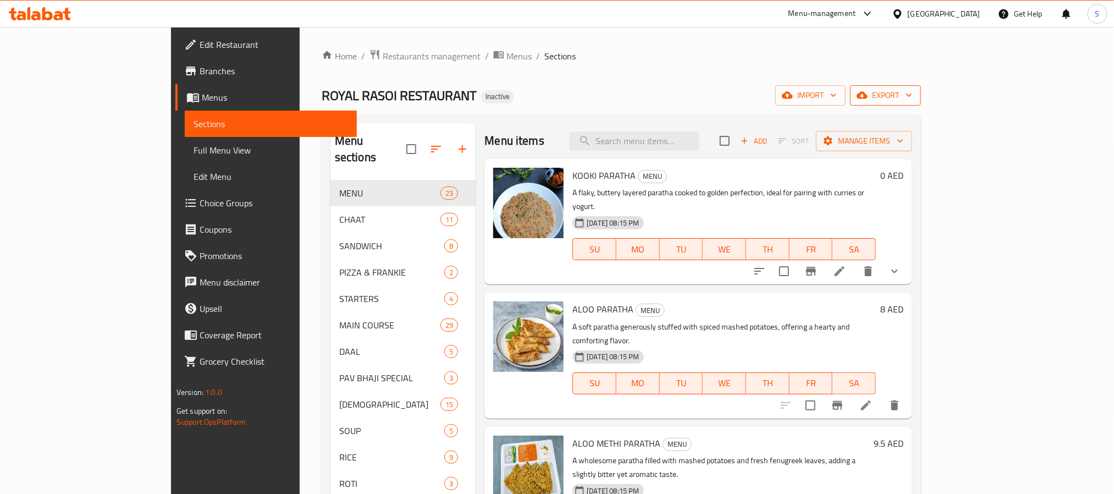
click at [912, 96] on span "export" at bounding box center [885, 96] width 53 height 14
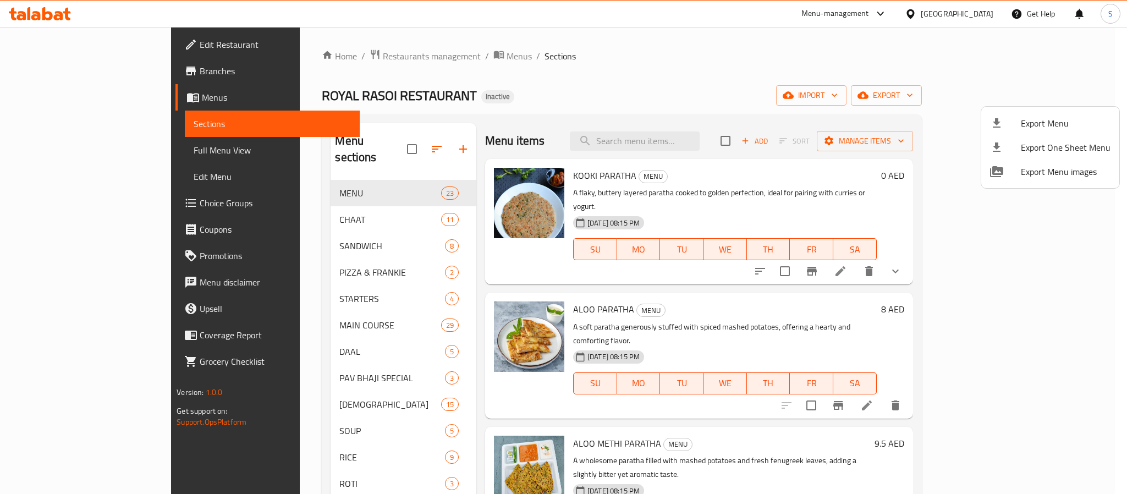
click at [1047, 109] on ul "Export Menu Export One Sheet Menu Export Menu images" at bounding box center [1050, 147] width 138 height 81
click at [1045, 114] on li "Export Menu" at bounding box center [1050, 123] width 138 height 24
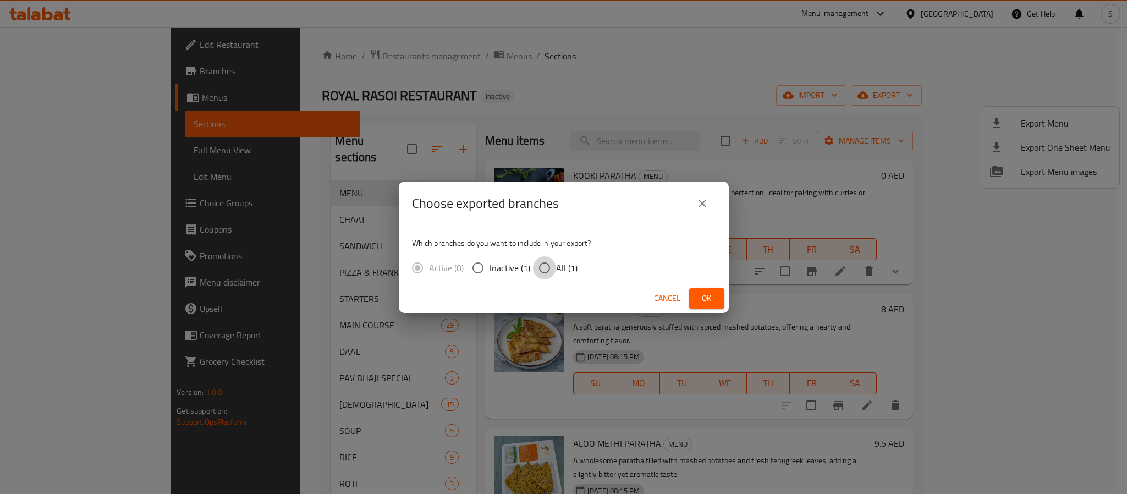
click at [554, 262] on input "All (1)" at bounding box center [544, 267] width 23 height 23
radio input "true"
click at [717, 289] on button "Ok" at bounding box center [706, 298] width 35 height 20
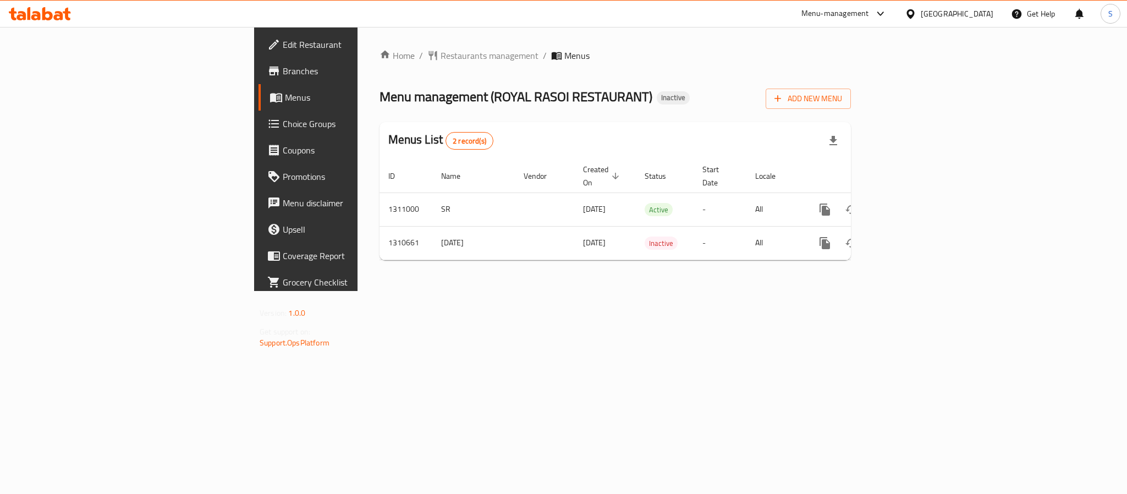
click at [283, 73] on span "Branches" at bounding box center [358, 70] width 151 height 13
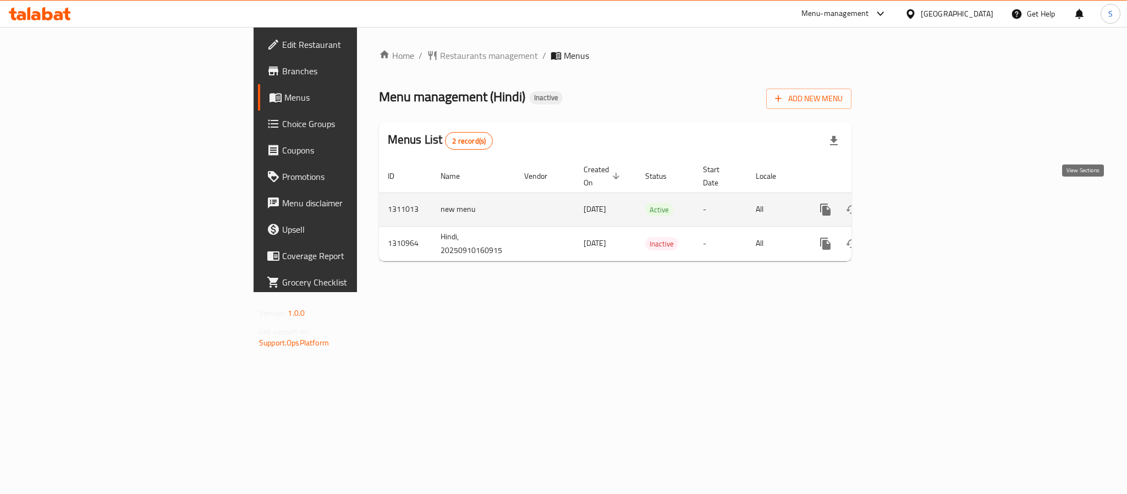
click at [910, 205] on icon "enhanced table" at bounding box center [905, 210] width 10 height 10
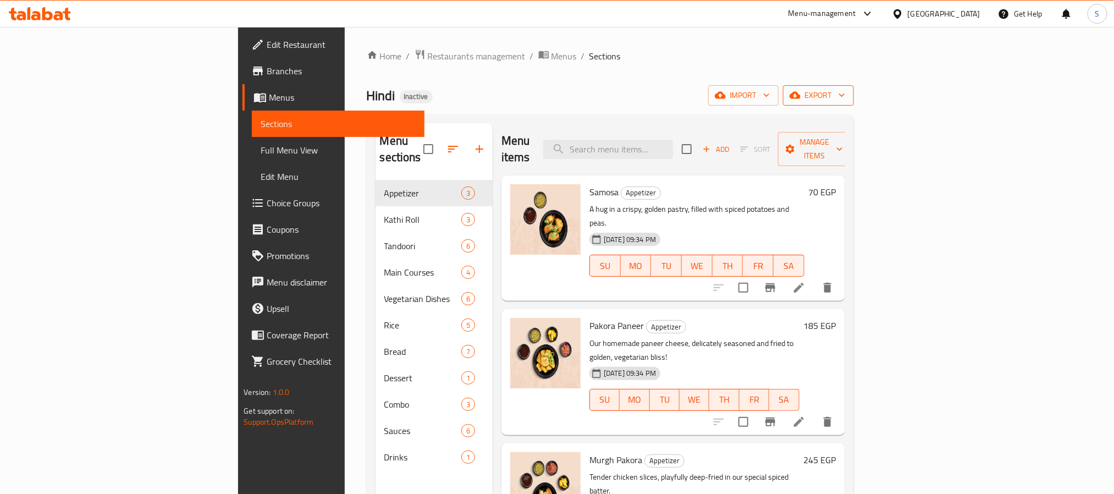
click at [847, 93] on icon "button" at bounding box center [841, 95] width 11 height 11
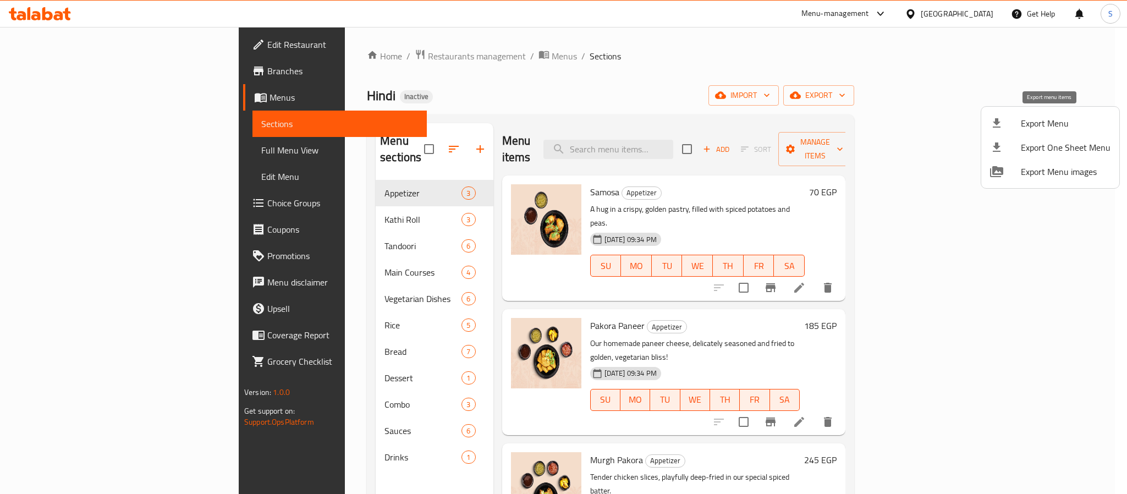
click at [1061, 117] on span "Export Menu" at bounding box center [1066, 123] width 90 height 13
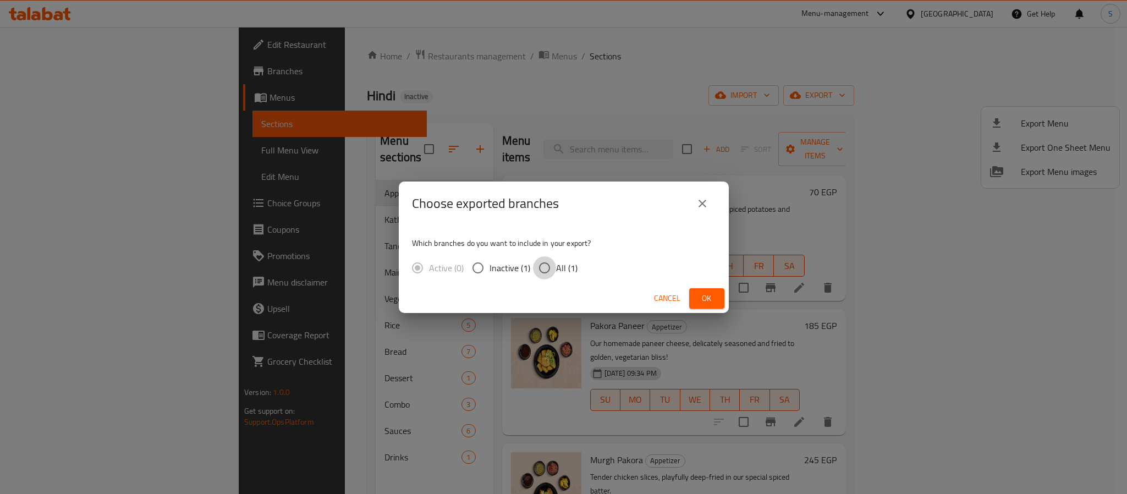
click at [549, 261] on input "All (1)" at bounding box center [544, 267] width 23 height 23
radio input "true"
click at [701, 294] on span "Ok" at bounding box center [707, 298] width 18 height 14
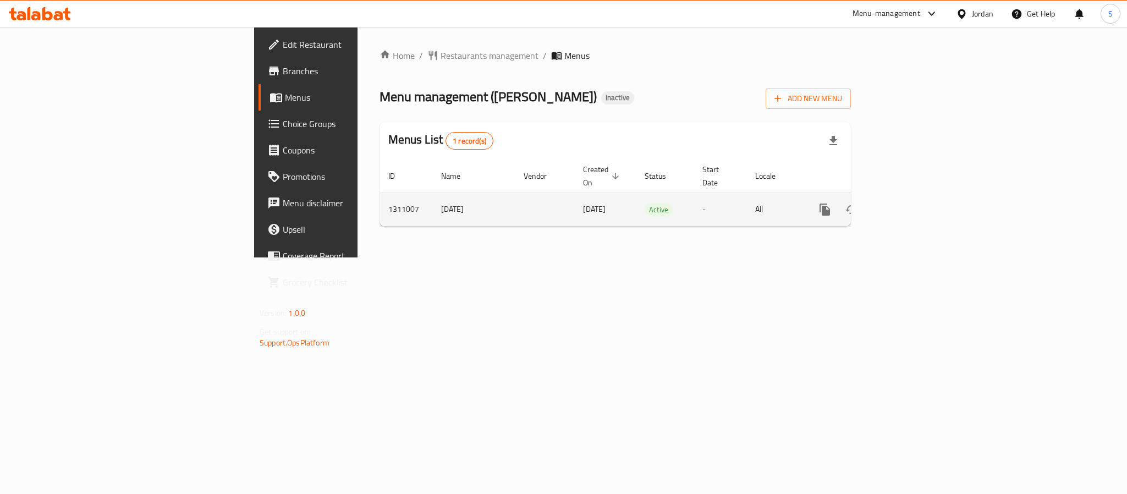
click at [911, 203] on icon "enhanced table" at bounding box center [903, 209] width 13 height 13
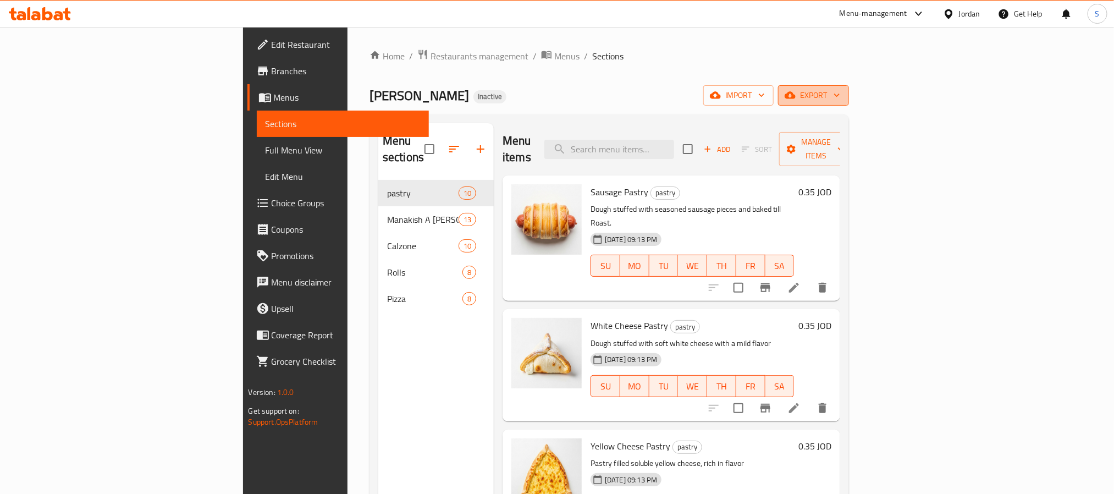
click at [842, 95] on icon "button" at bounding box center [836, 95] width 11 height 11
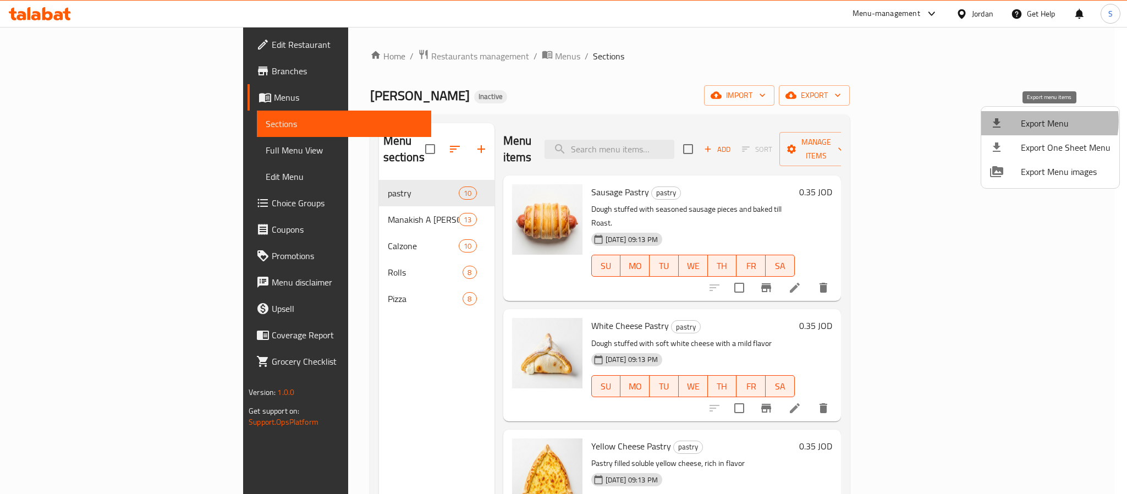
click at [1033, 121] on span "Export Menu" at bounding box center [1066, 123] width 90 height 13
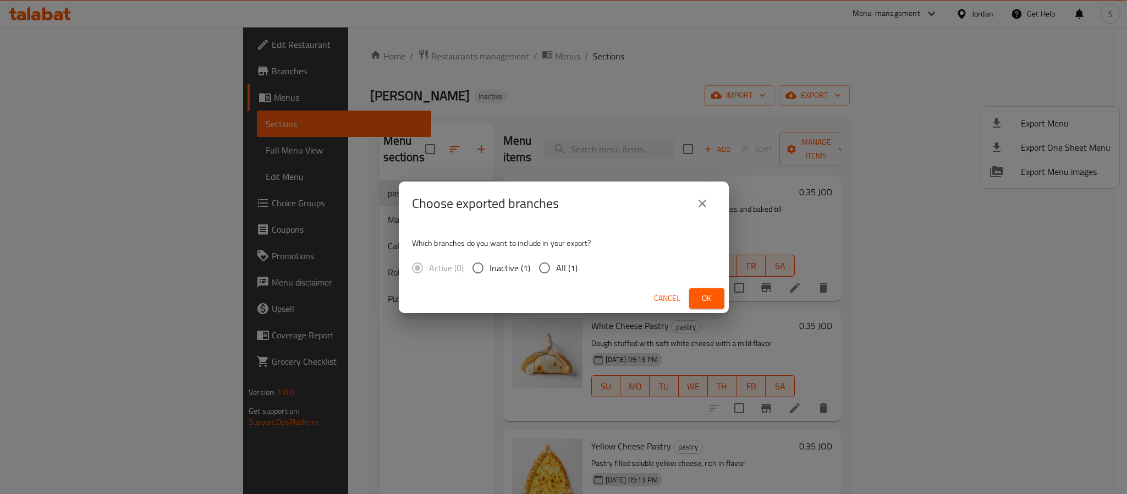
click at [566, 269] on span "All (1)" at bounding box center [566, 267] width 21 height 13
click at [556, 269] on input "All (1)" at bounding box center [544, 267] width 23 height 23
radio input "true"
click at [707, 302] on span "Ok" at bounding box center [707, 298] width 18 height 14
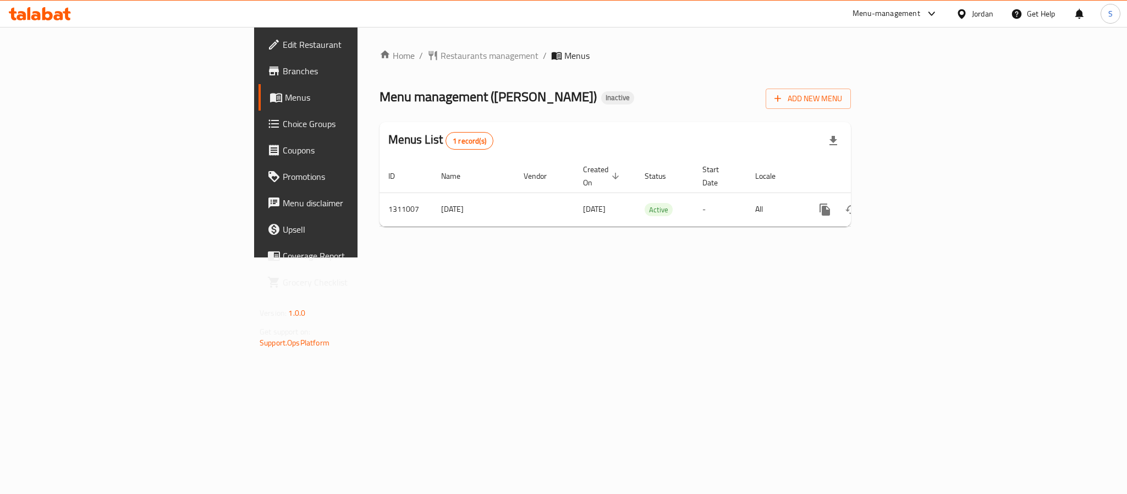
click at [35, 19] on icon at bounding box center [35, 15] width 9 height 9
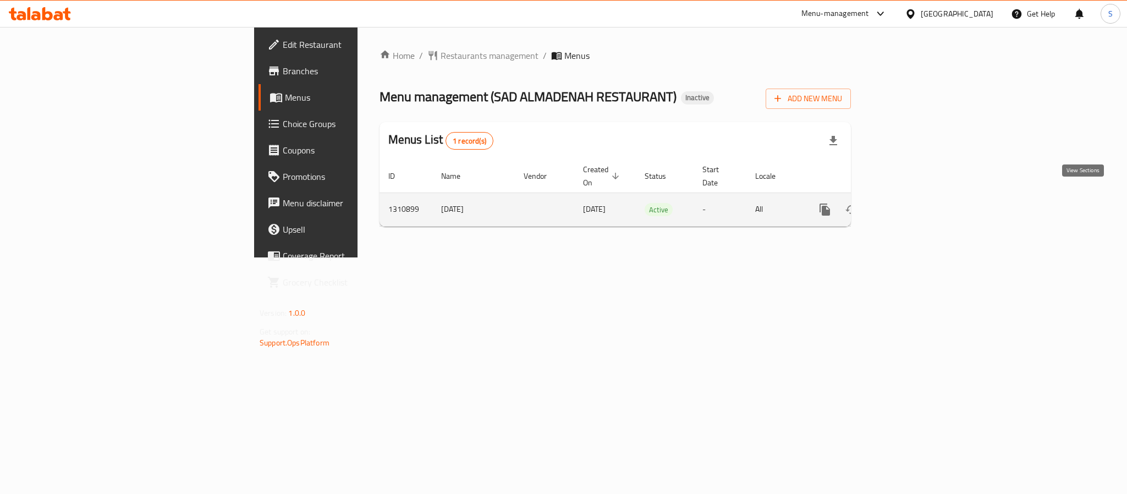
click at [917, 205] on link "enhanced table" at bounding box center [904, 209] width 26 height 26
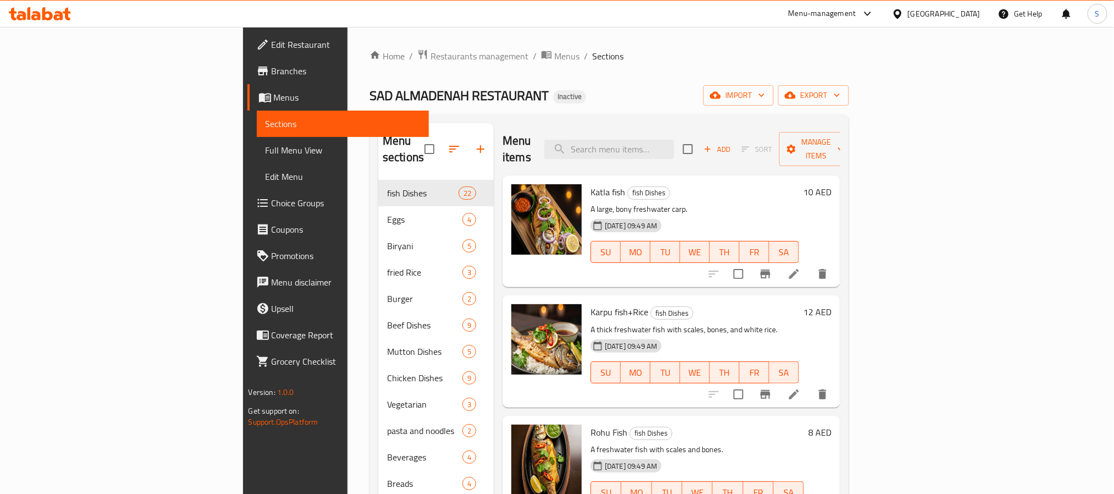
click at [272, 68] on span "Branches" at bounding box center [346, 70] width 148 height 13
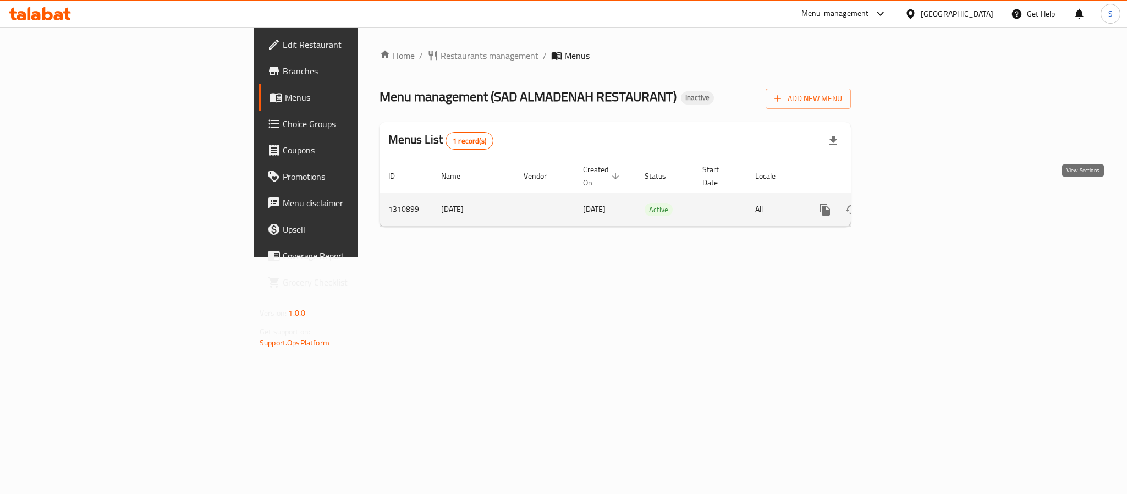
click at [911, 203] on icon "enhanced table" at bounding box center [903, 209] width 13 height 13
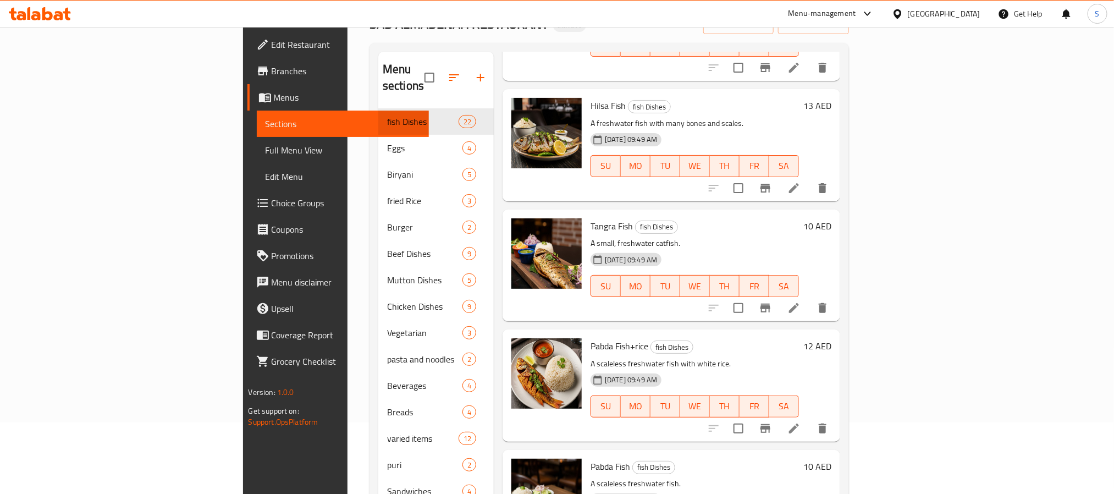
scroll to position [1567, 0]
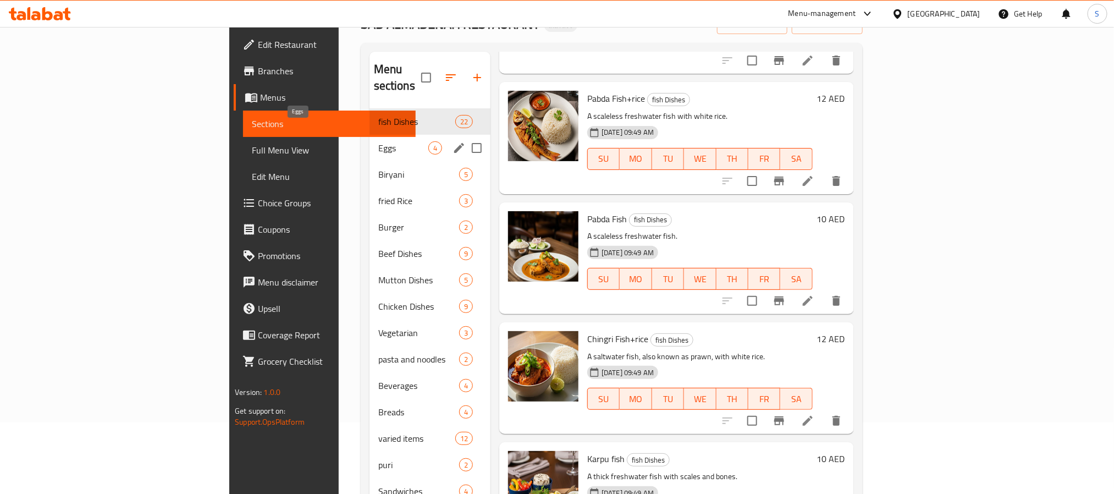
click at [378, 141] on span "Eggs" at bounding box center [403, 147] width 50 height 13
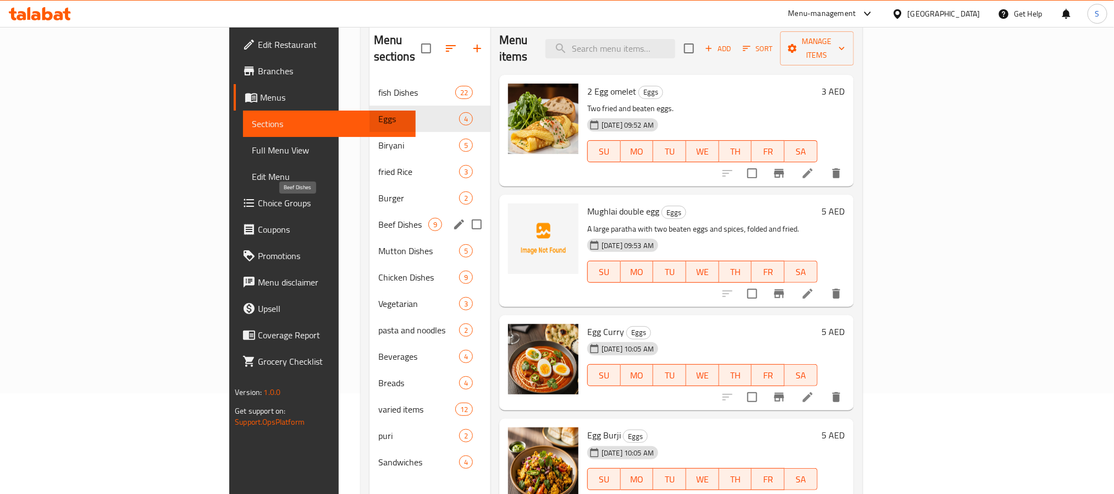
scroll to position [71, 0]
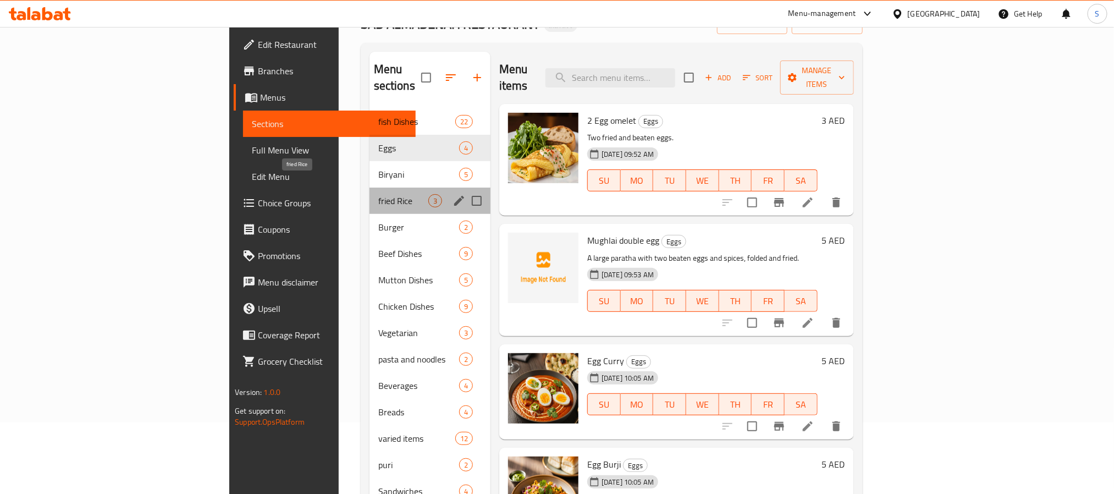
click at [378, 194] on span "fried Rice" at bounding box center [403, 200] width 50 height 13
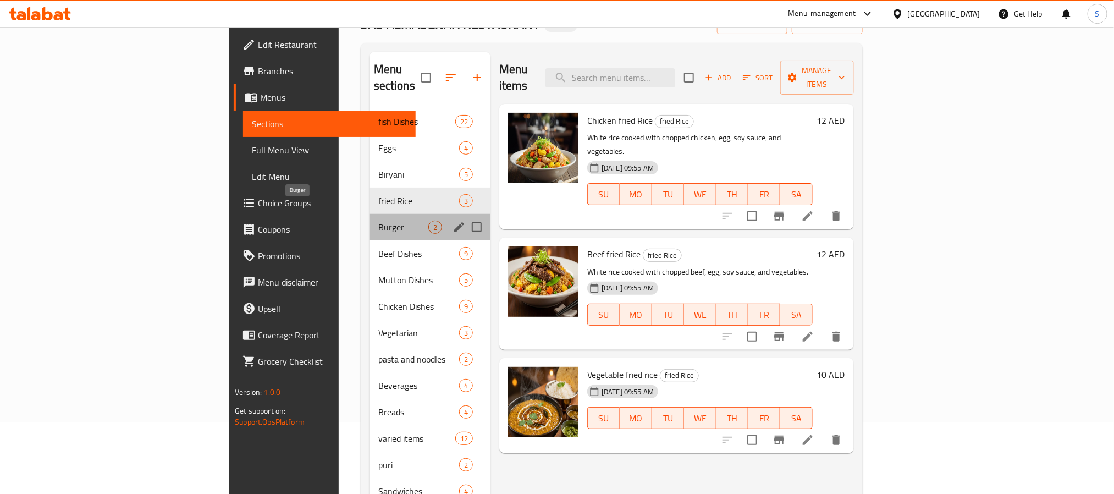
click at [378, 221] on span "Burger" at bounding box center [403, 227] width 50 height 13
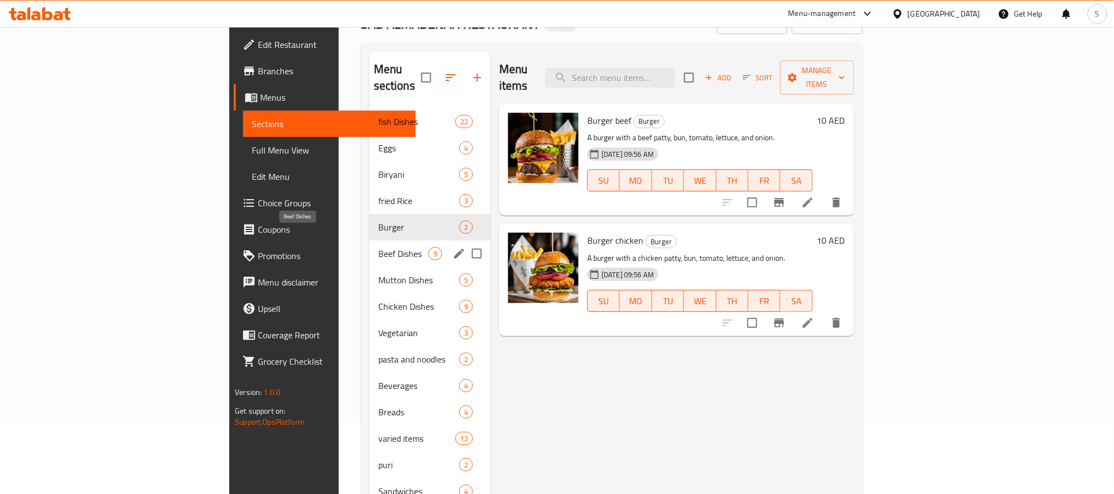
click at [378, 247] on span "Beef Dishes" at bounding box center [403, 253] width 50 height 13
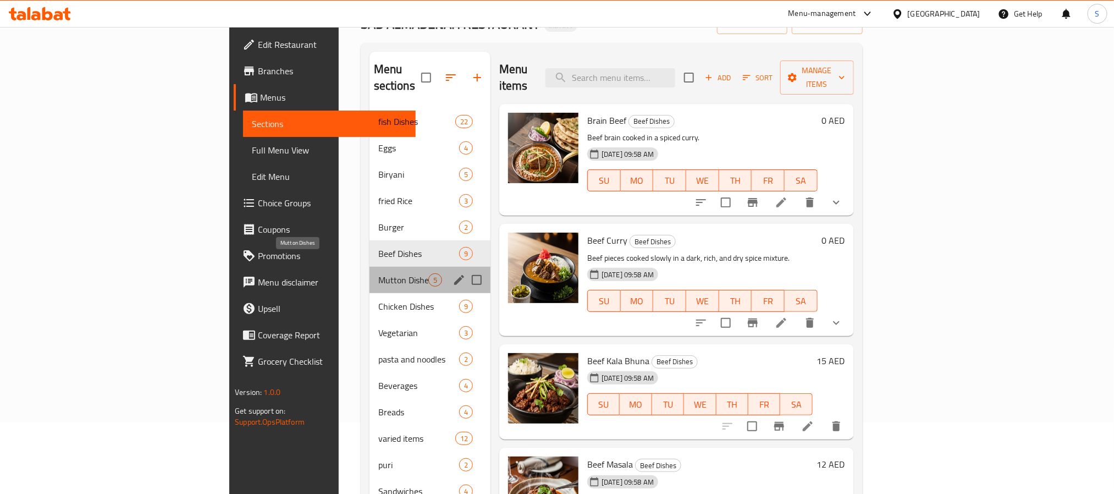
click at [378, 273] on span "Mutton Dishes" at bounding box center [403, 279] width 50 height 13
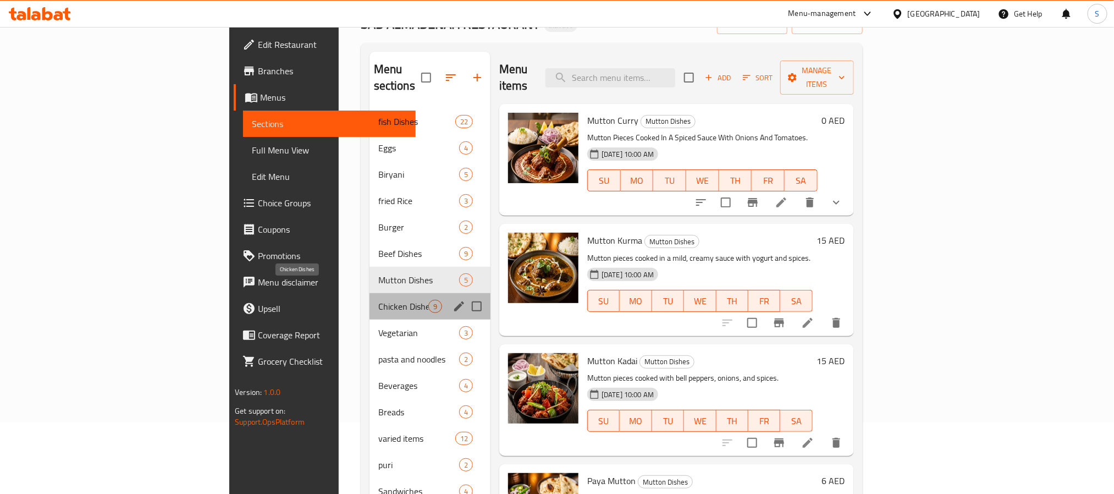
click at [378, 300] on span "Chicken Dishes" at bounding box center [403, 306] width 50 height 13
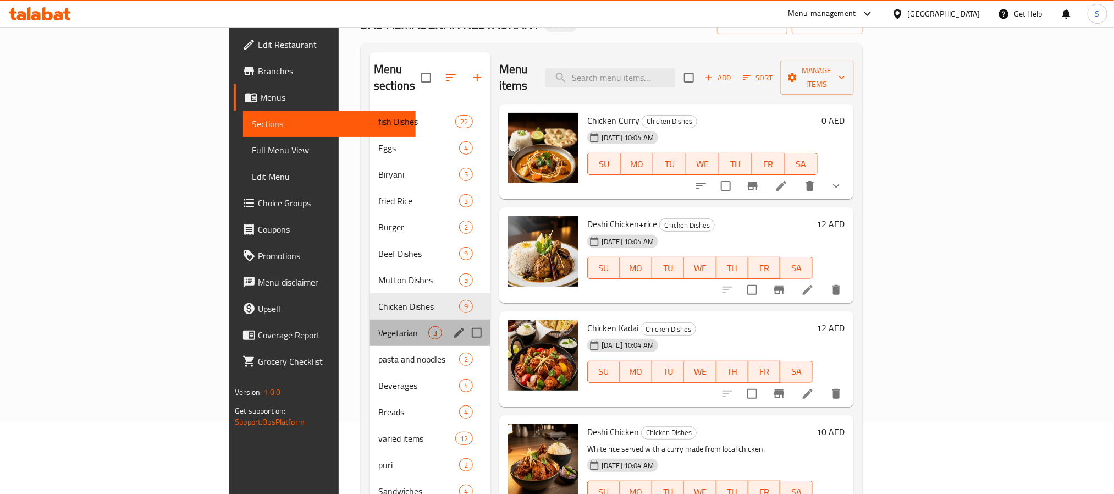
click at [370, 327] on div "Vegetarian 3" at bounding box center [430, 333] width 121 height 26
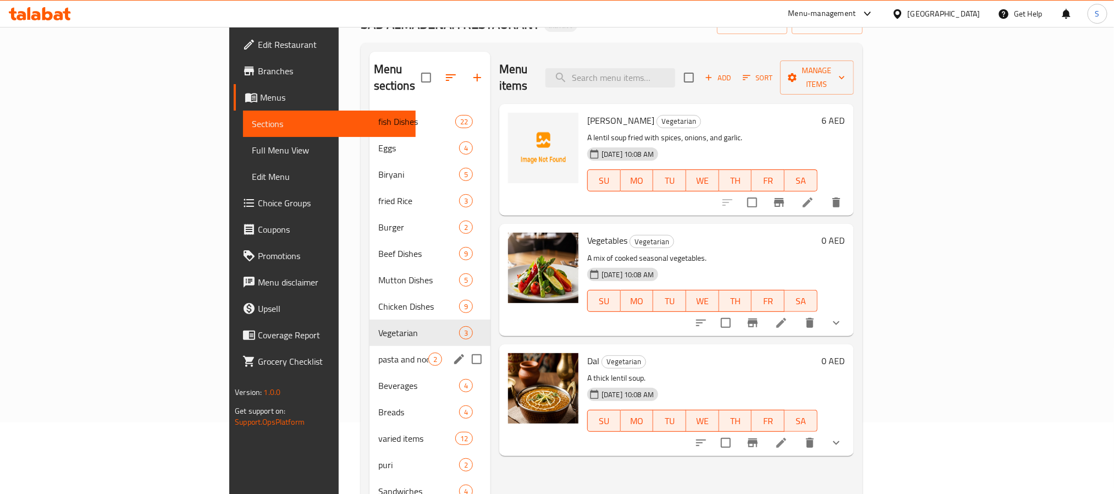
click at [370, 346] on div "pasta and noodles 2" at bounding box center [430, 359] width 121 height 26
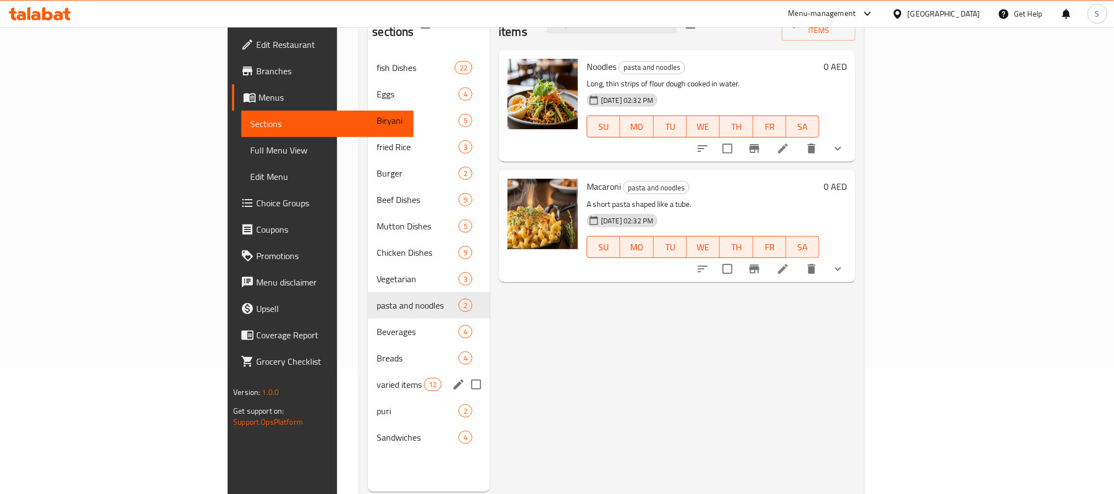
scroll to position [154, 0]
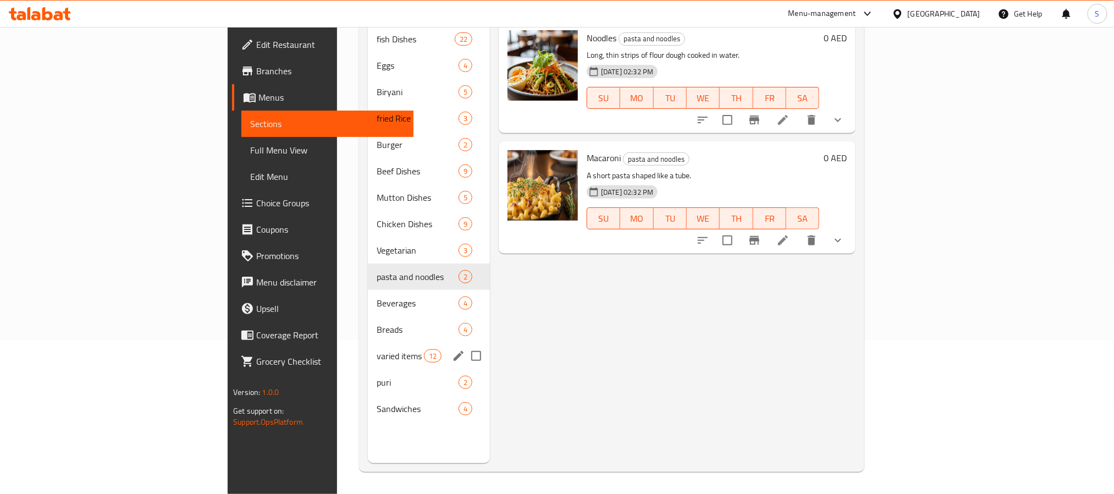
click at [368, 343] on div "varied items 12" at bounding box center [429, 356] width 122 height 26
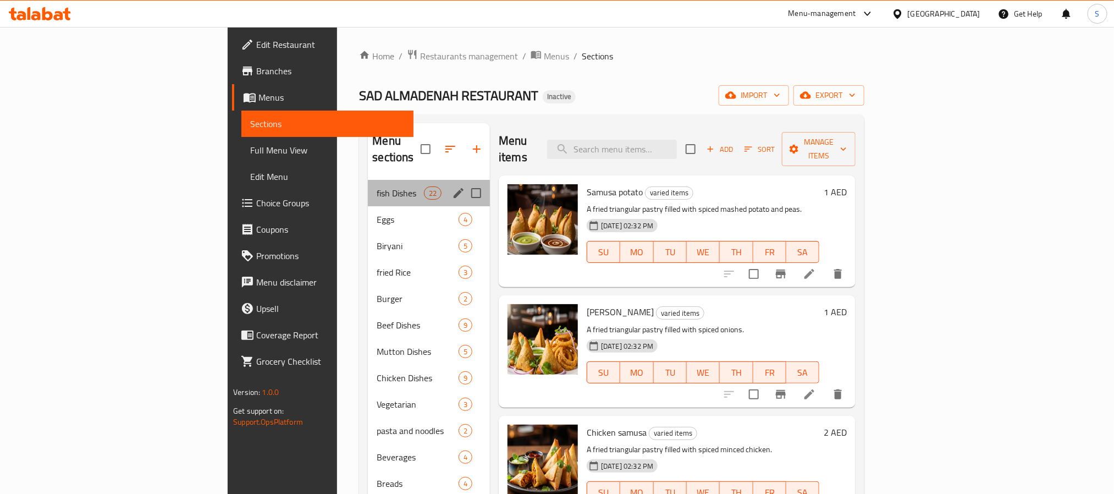
click at [368, 180] on div "fish Dishes 22" at bounding box center [429, 193] width 122 height 26
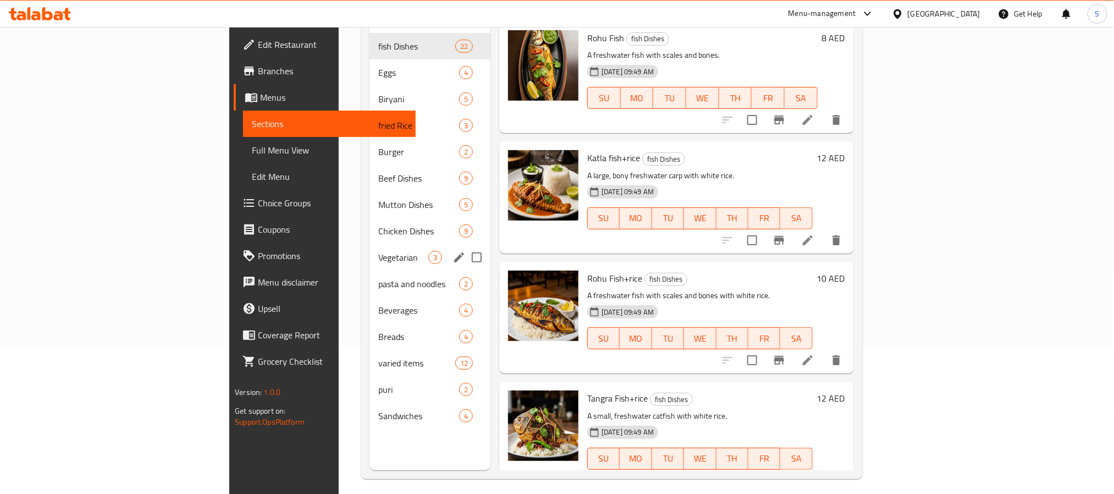
scroll to position [154, 0]
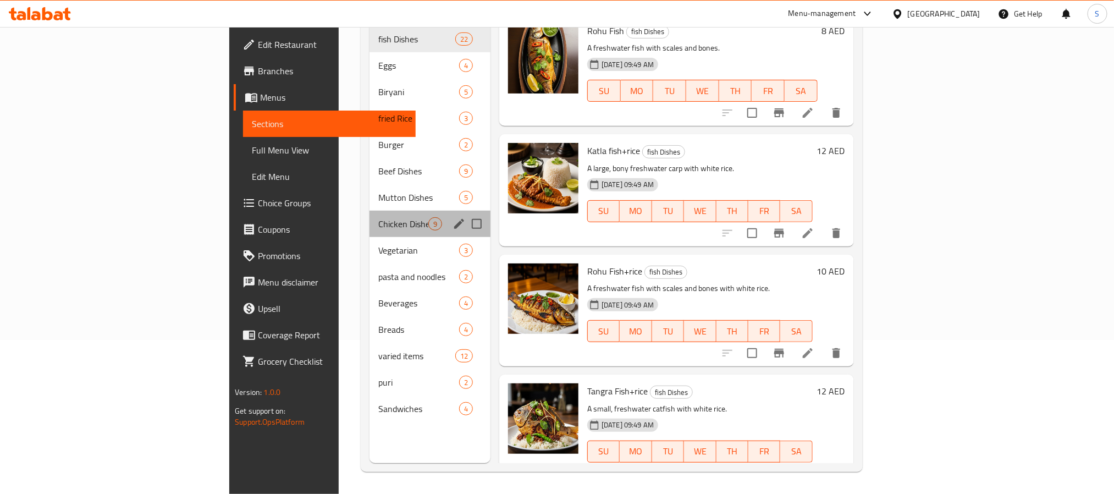
click at [370, 211] on div "Chicken Dishes 9" at bounding box center [430, 224] width 121 height 26
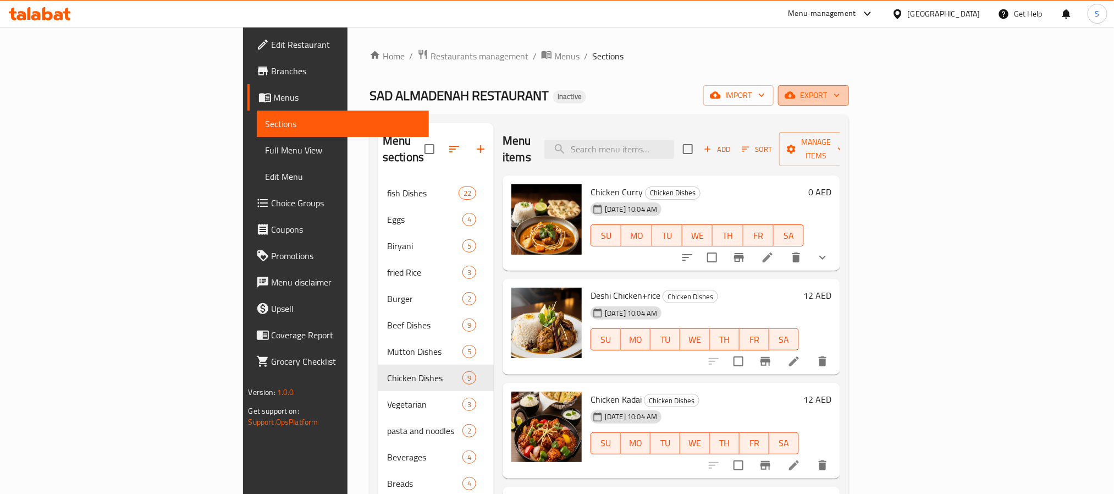
click at [840, 101] on span "export" at bounding box center [813, 96] width 53 height 14
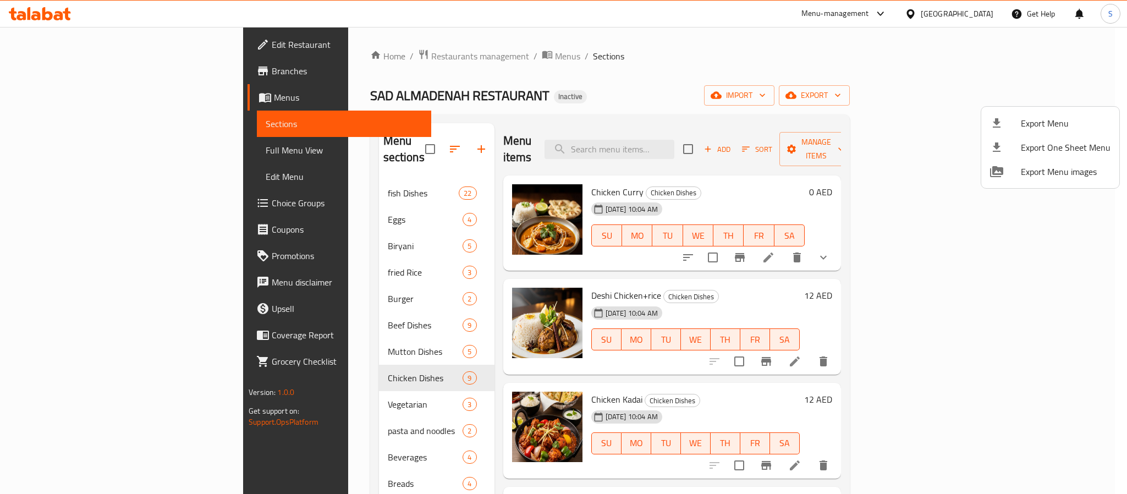
click at [1035, 120] on span "Export Menu" at bounding box center [1066, 123] width 90 height 13
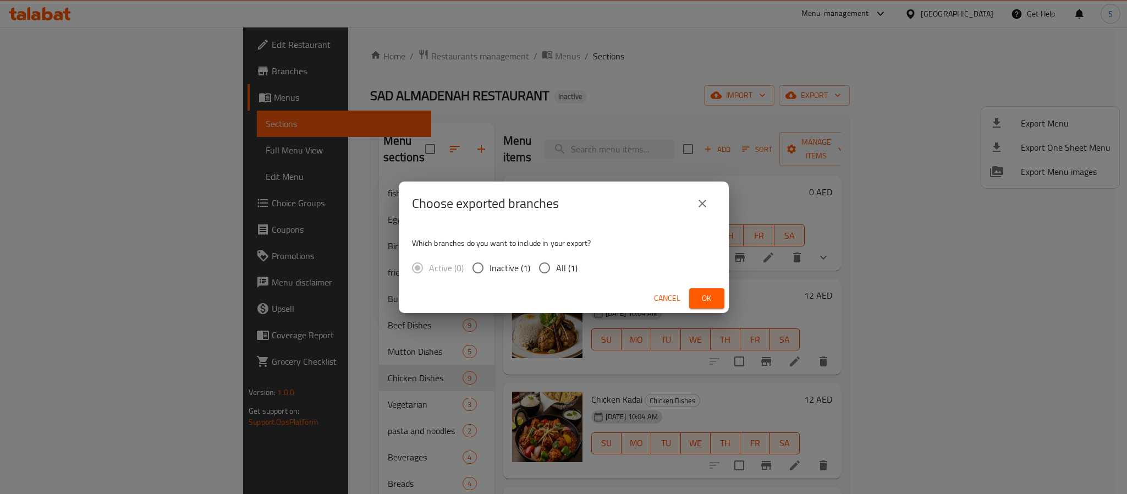
click at [559, 265] on span "All (1)" at bounding box center [566, 267] width 21 height 13
click at [556, 265] on input "All (1)" at bounding box center [544, 267] width 23 height 23
radio input "true"
click at [698, 291] on span "Ok" at bounding box center [707, 298] width 18 height 14
